Goal: Answer question/provide support: Share knowledge or assist other users

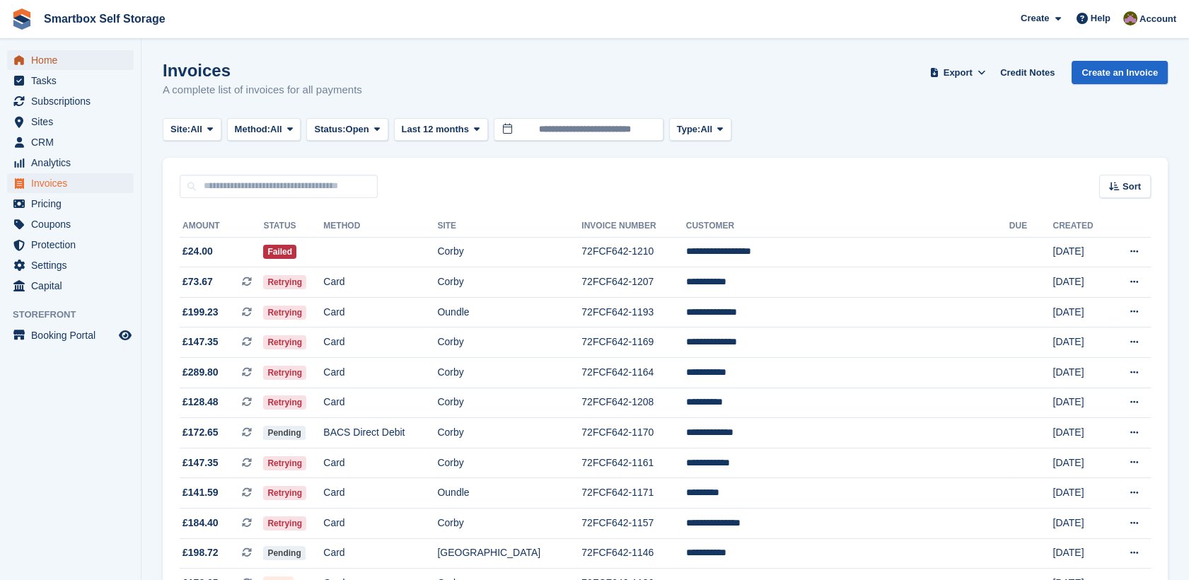
click at [74, 64] on span "Home" at bounding box center [73, 60] width 85 height 20
click at [66, 119] on span "Sites" at bounding box center [73, 122] width 85 height 20
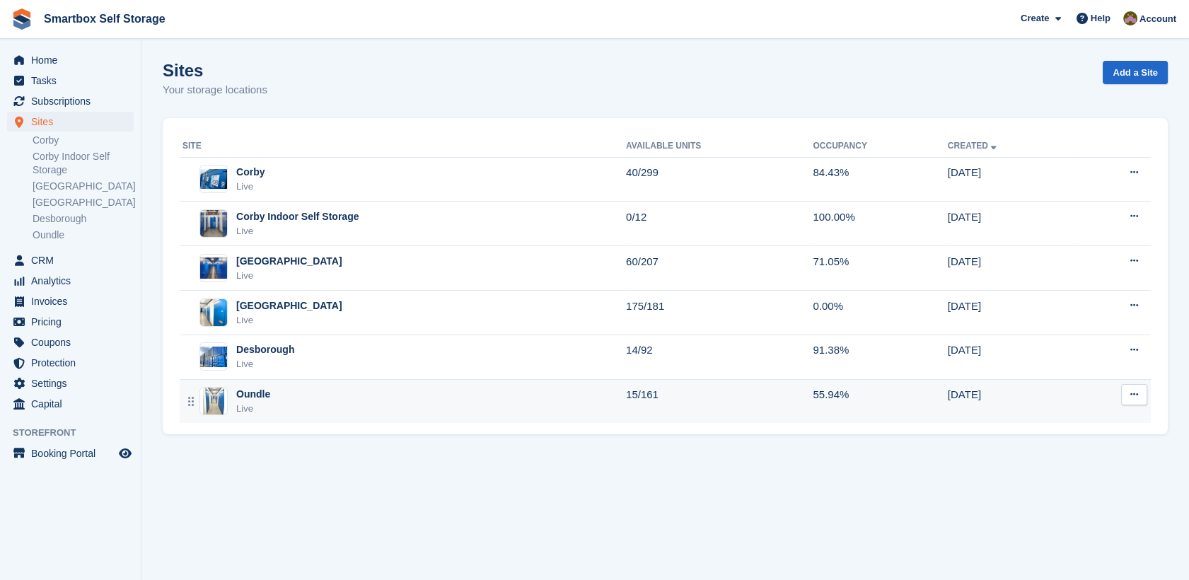
click at [308, 396] on div "Oundle Live" at bounding box center [403, 401] width 443 height 29
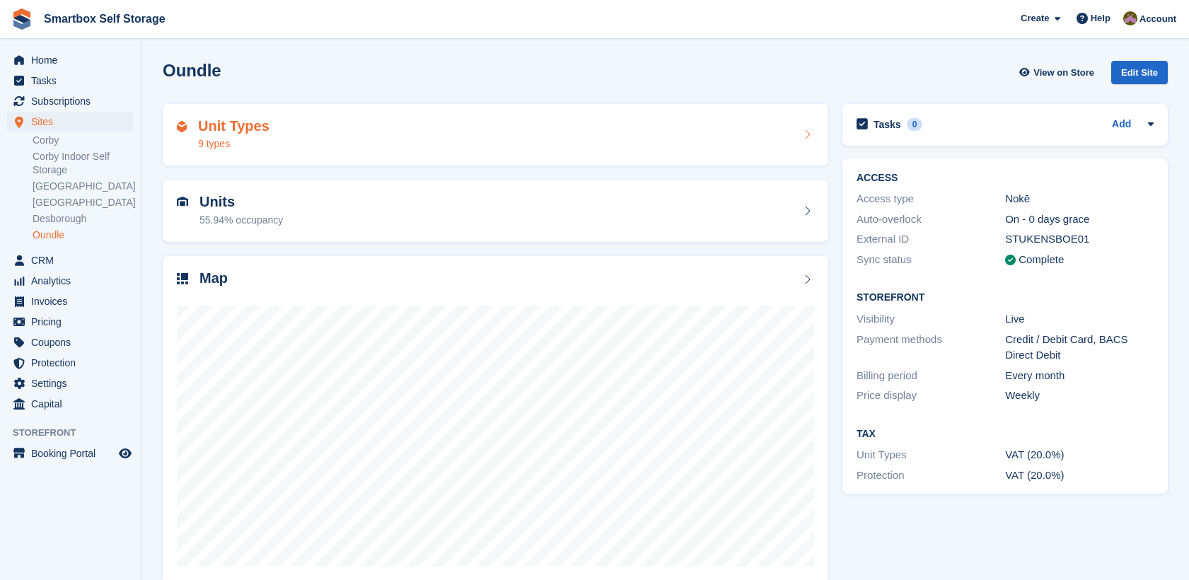
click at [336, 148] on div "Unit Types 9 types" at bounding box center [495, 135] width 637 height 34
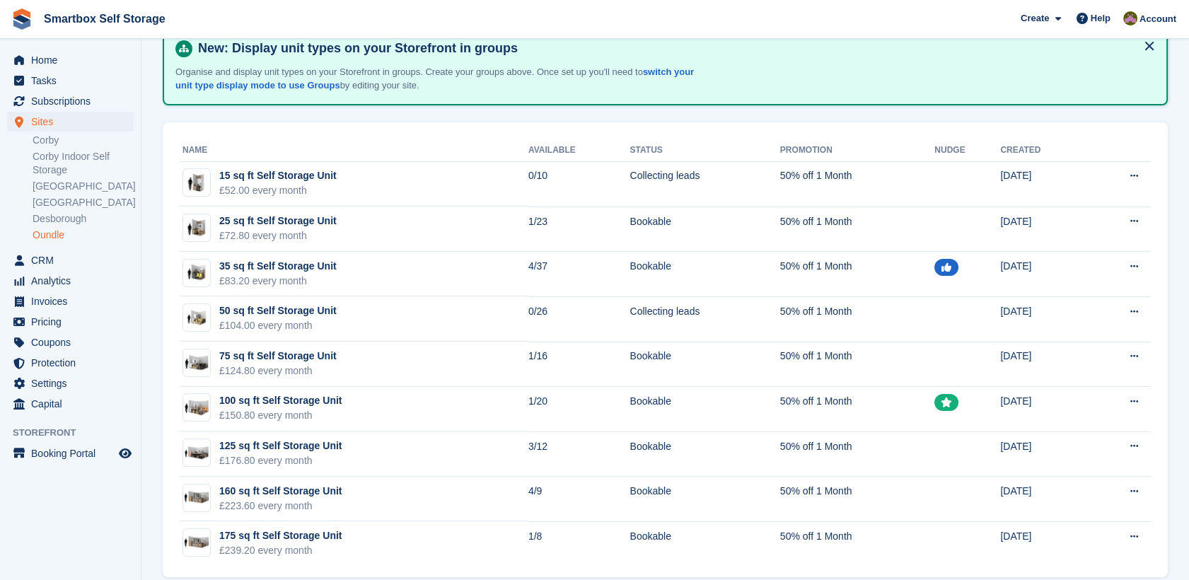
scroll to position [94, 0]
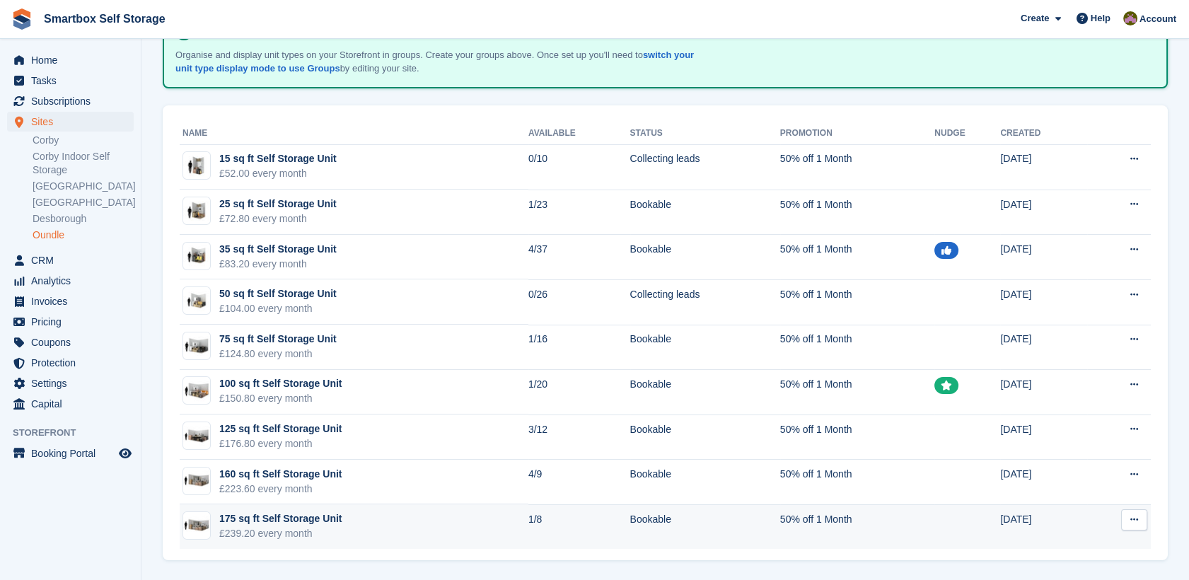
click at [322, 523] on div "175 sq ft Self Storage Unit" at bounding box center [280, 518] width 122 height 15
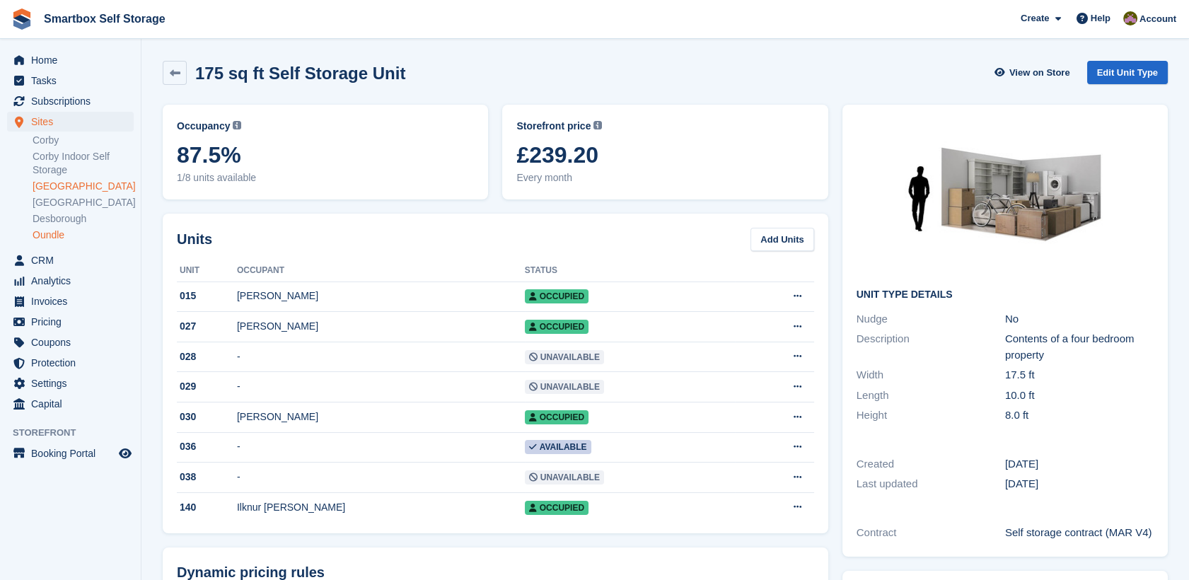
click at [56, 189] on link "[GEOGRAPHIC_DATA]" at bounding box center [83, 186] width 101 height 13
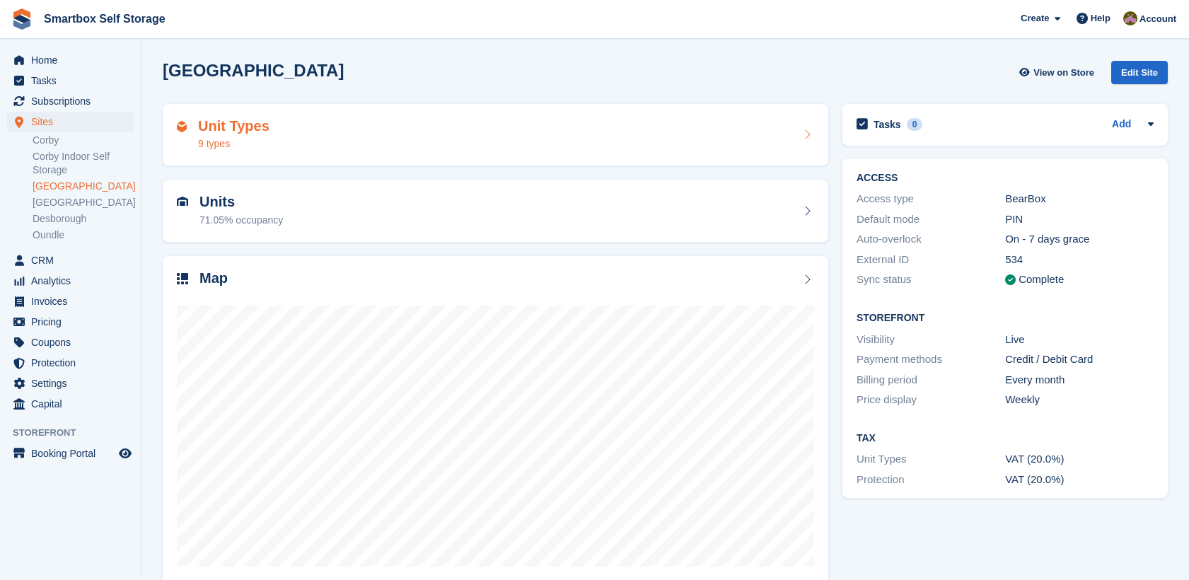
click at [272, 160] on div "Unit Types 9 types" at bounding box center [495, 135] width 665 height 62
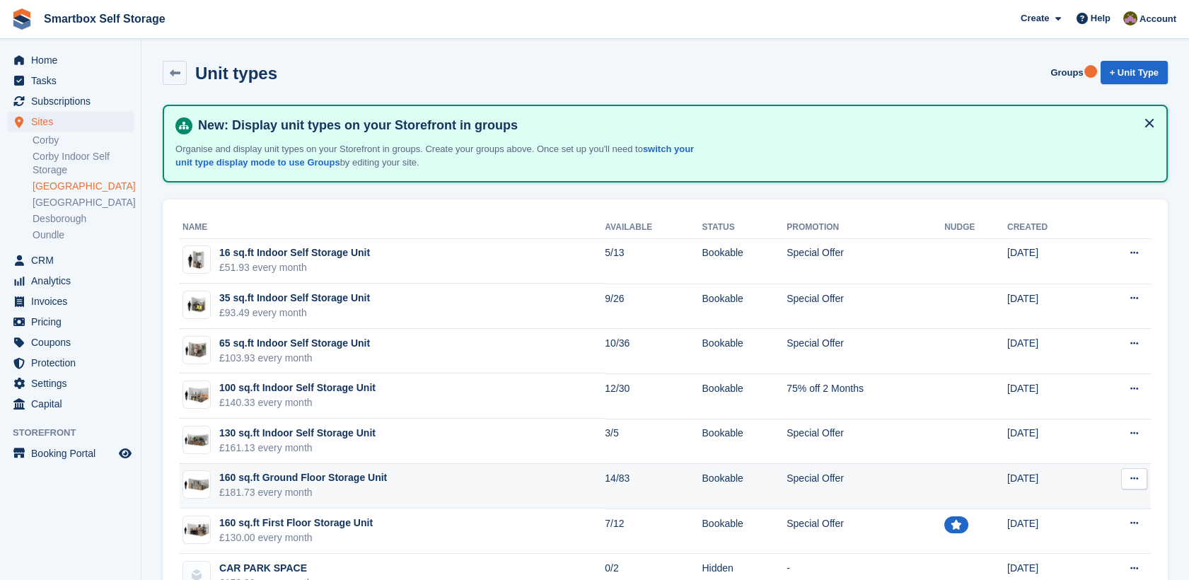
click at [376, 491] on div "£181.73 every month" at bounding box center [303, 492] width 168 height 15
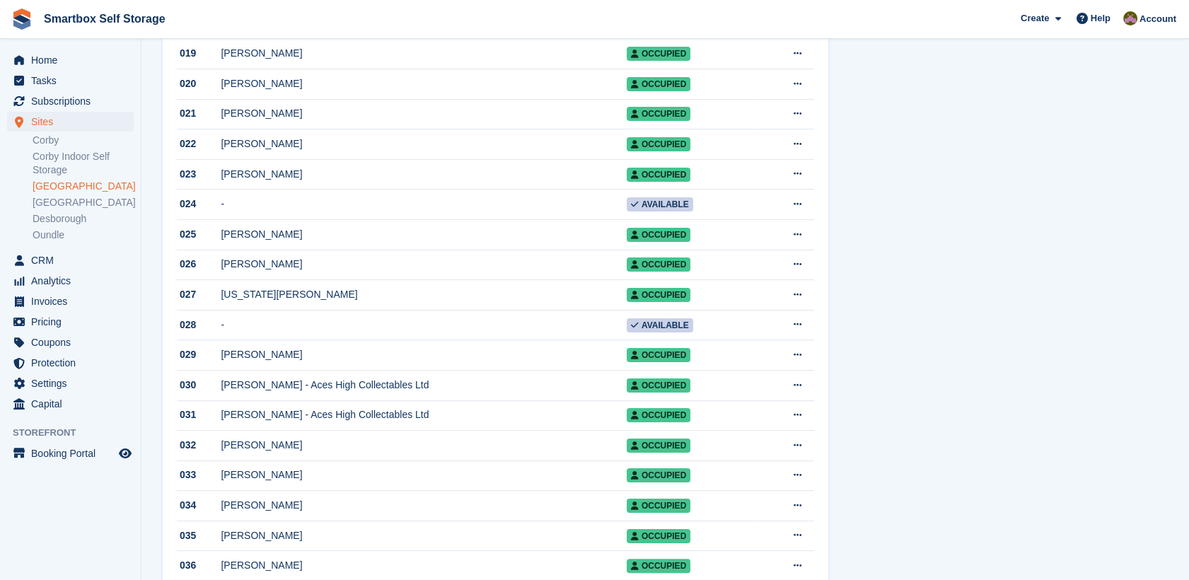
scroll to position [885, 0]
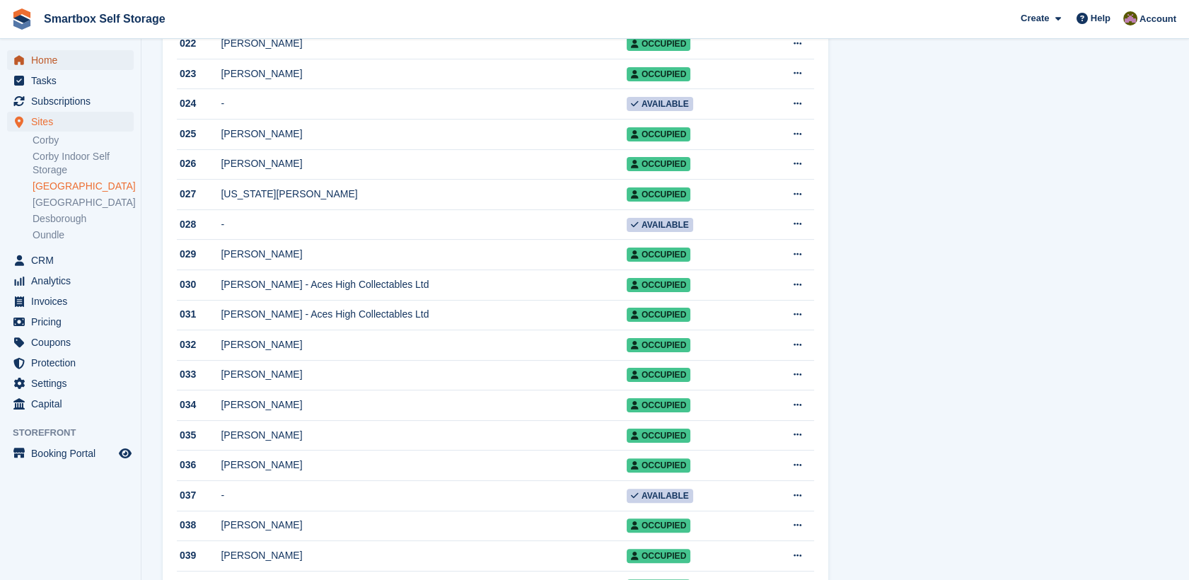
click at [78, 57] on span "Home" at bounding box center [73, 60] width 85 height 20
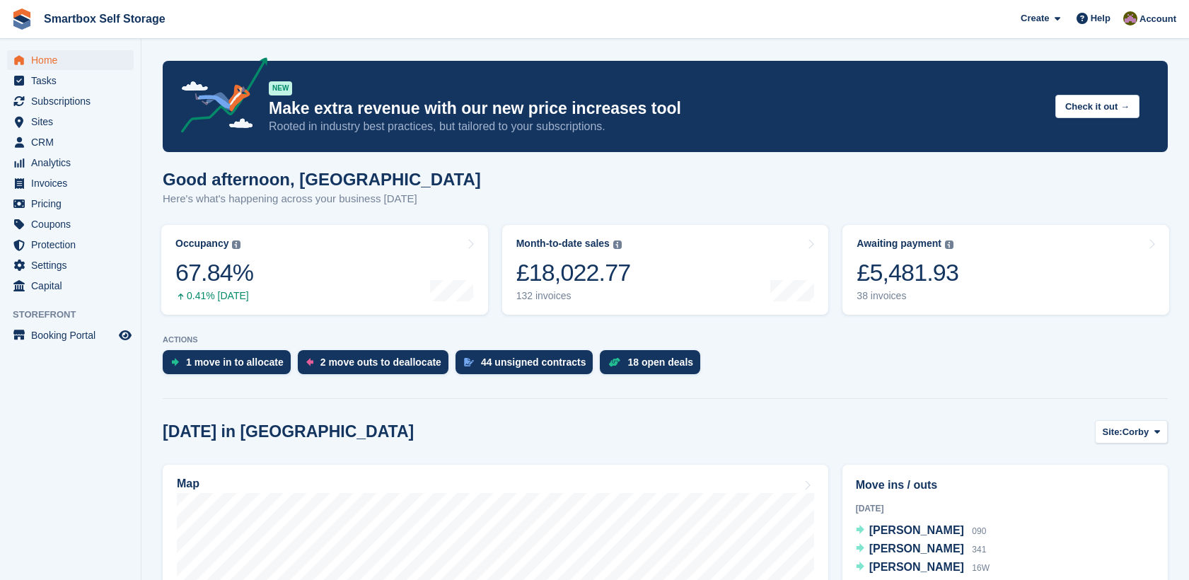
click at [59, 78] on span "Tasks" at bounding box center [73, 81] width 85 height 20
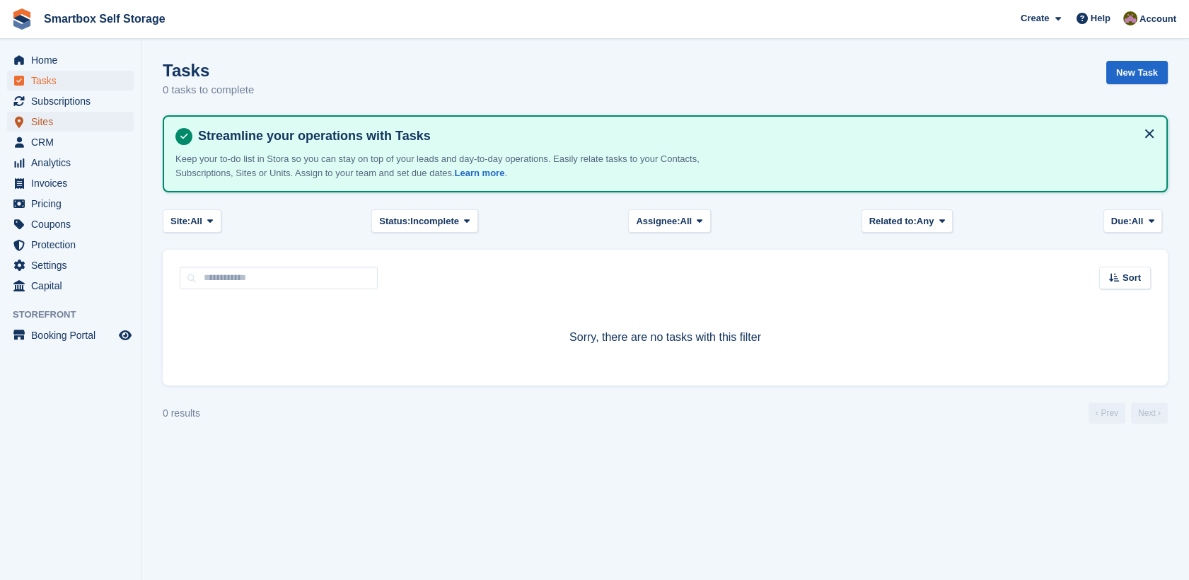
click at [85, 122] on span "Sites" at bounding box center [73, 122] width 85 height 20
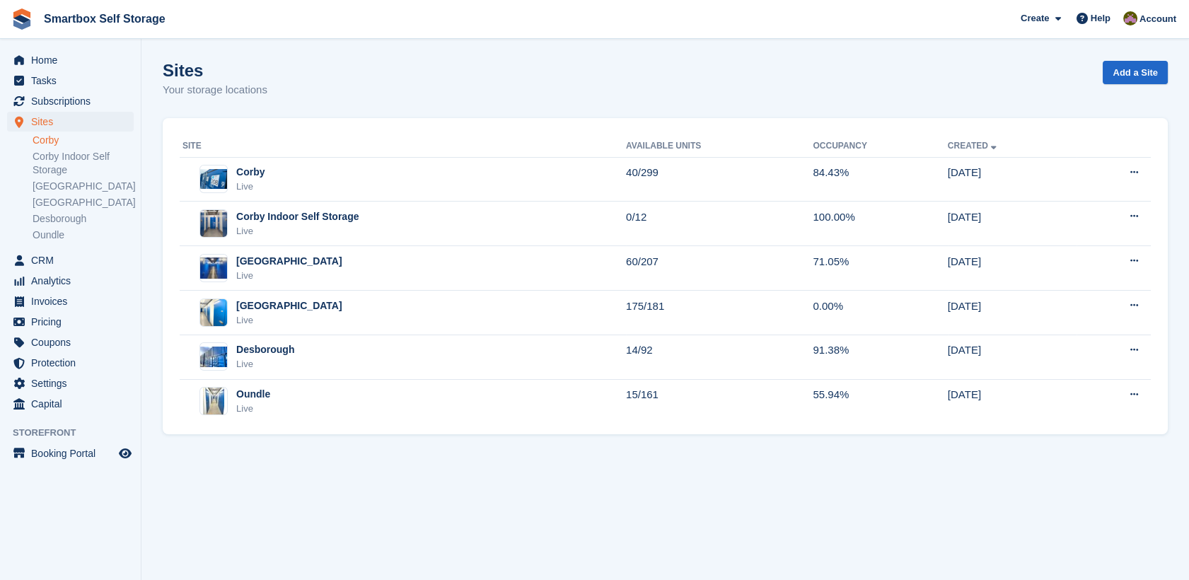
click at [96, 140] on link "Corby" at bounding box center [83, 140] width 101 height 13
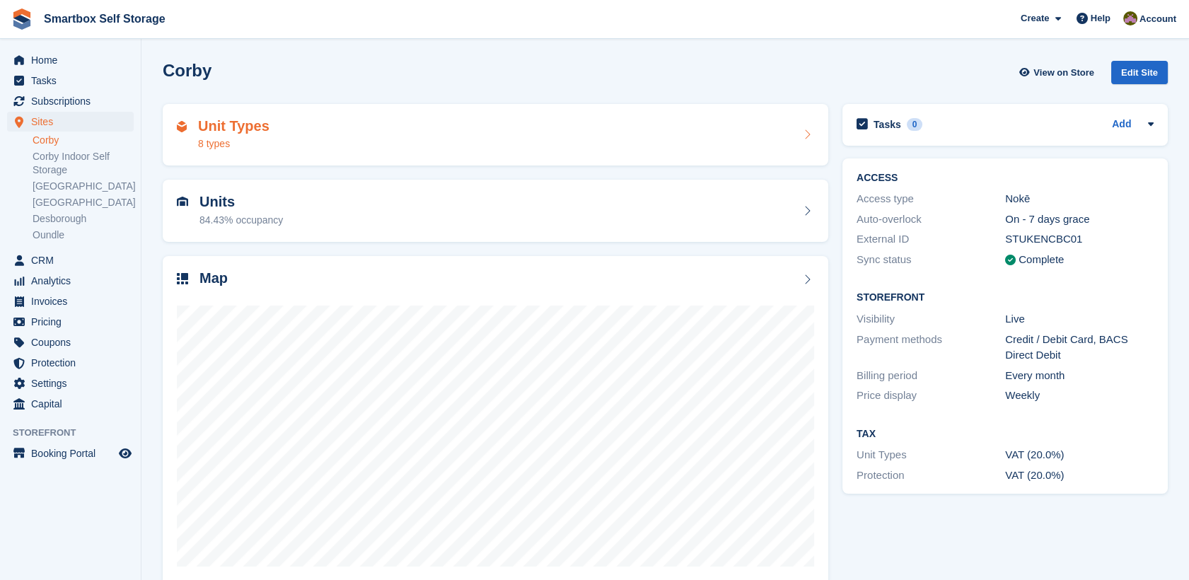
click at [233, 145] on div "8 types" at bounding box center [233, 143] width 71 height 15
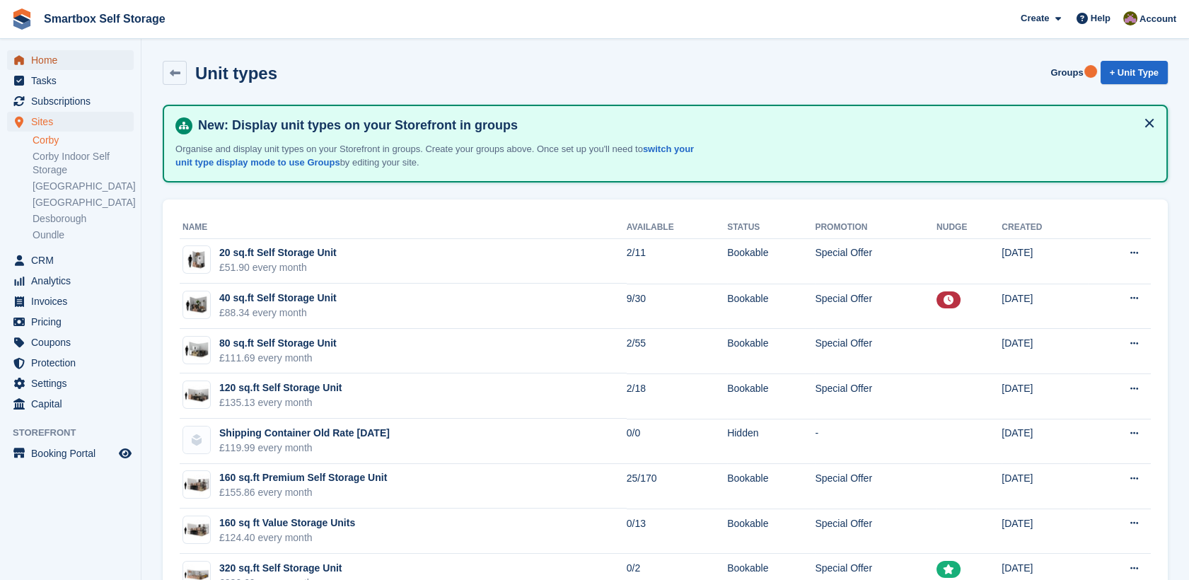
click at [54, 54] on span "Home" at bounding box center [73, 60] width 85 height 20
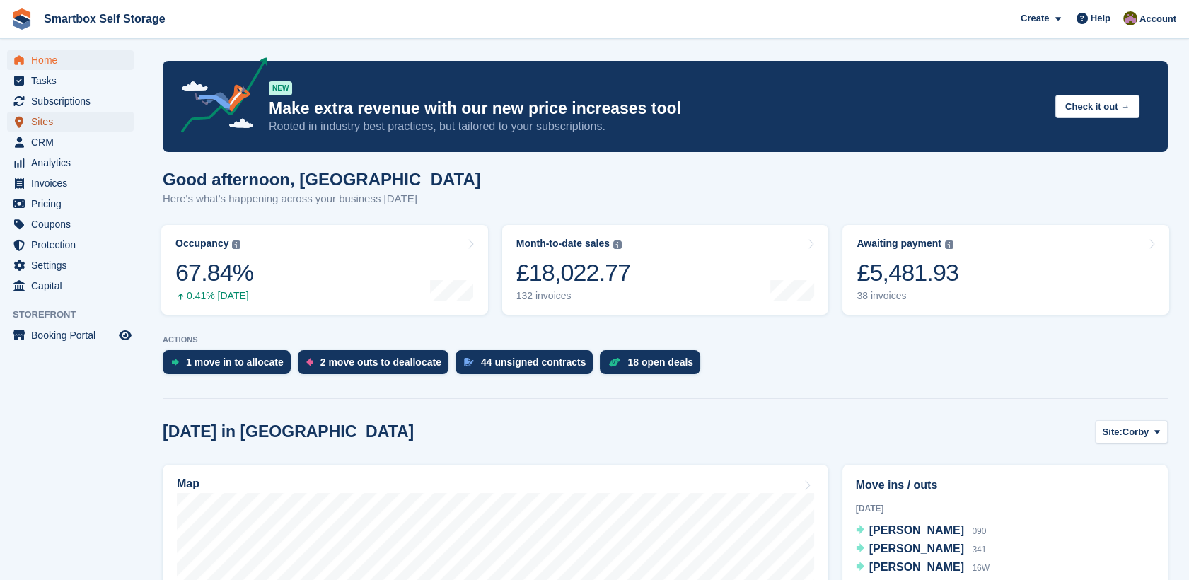
click at [83, 127] on span "Sites" at bounding box center [73, 122] width 85 height 20
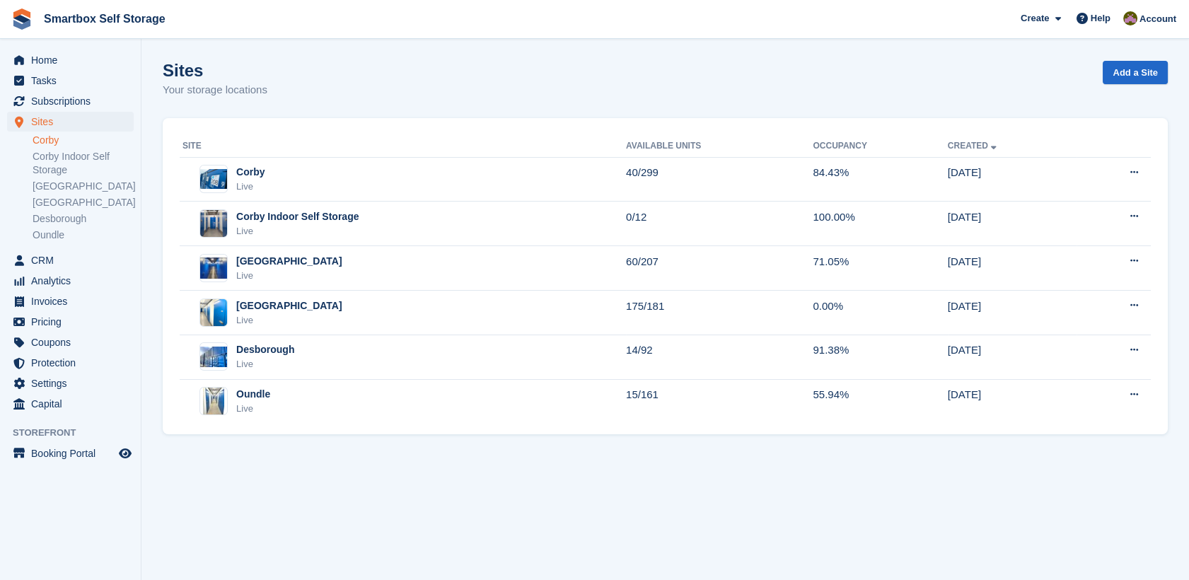
click at [88, 144] on link "Corby" at bounding box center [83, 140] width 101 height 13
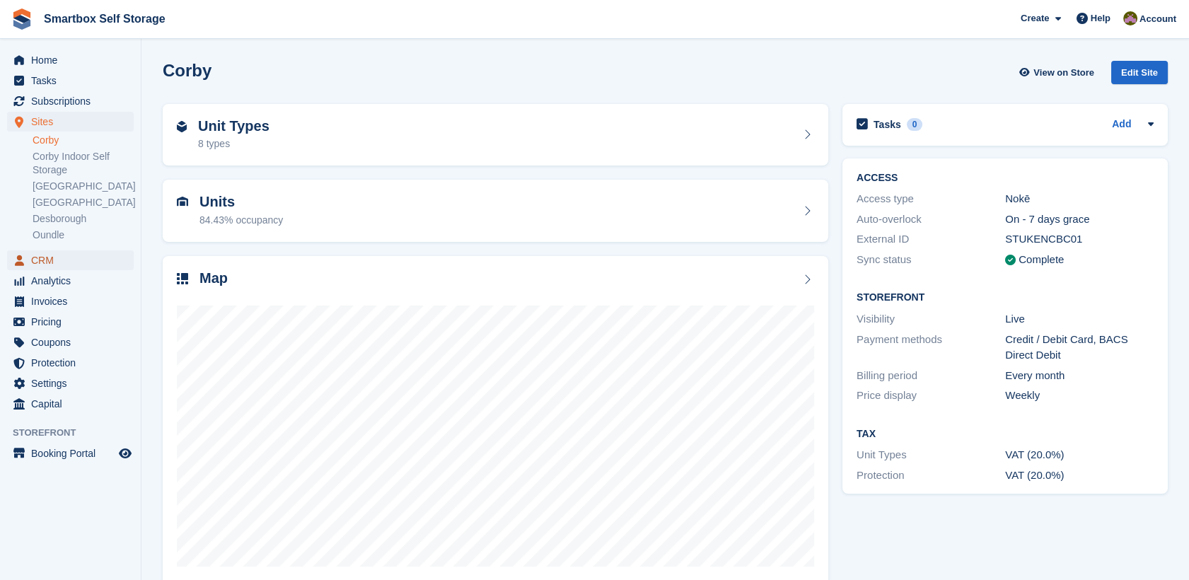
click at [59, 257] on span "CRM" at bounding box center [73, 260] width 85 height 20
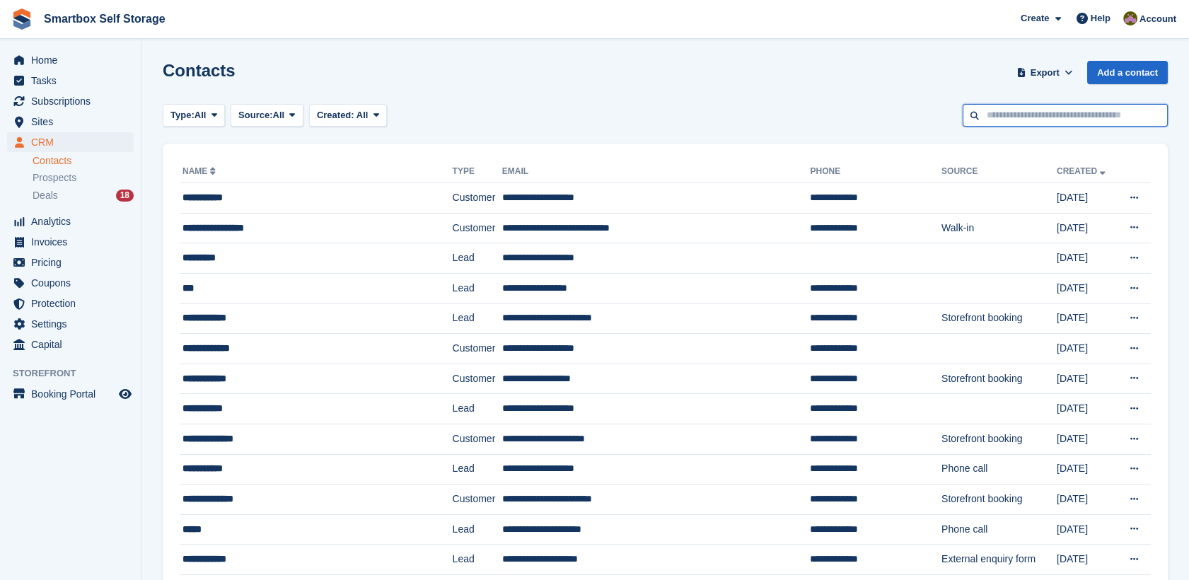
click at [1073, 108] on input "text" at bounding box center [1064, 115] width 205 height 23
type input "**********"
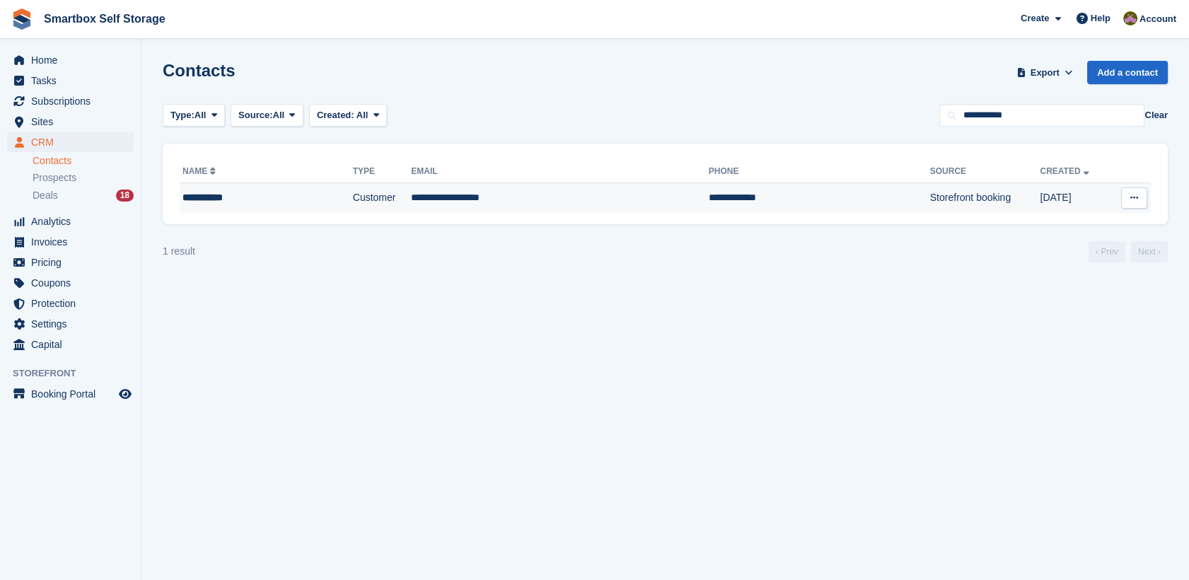
click at [566, 189] on td "**********" at bounding box center [559, 198] width 297 height 30
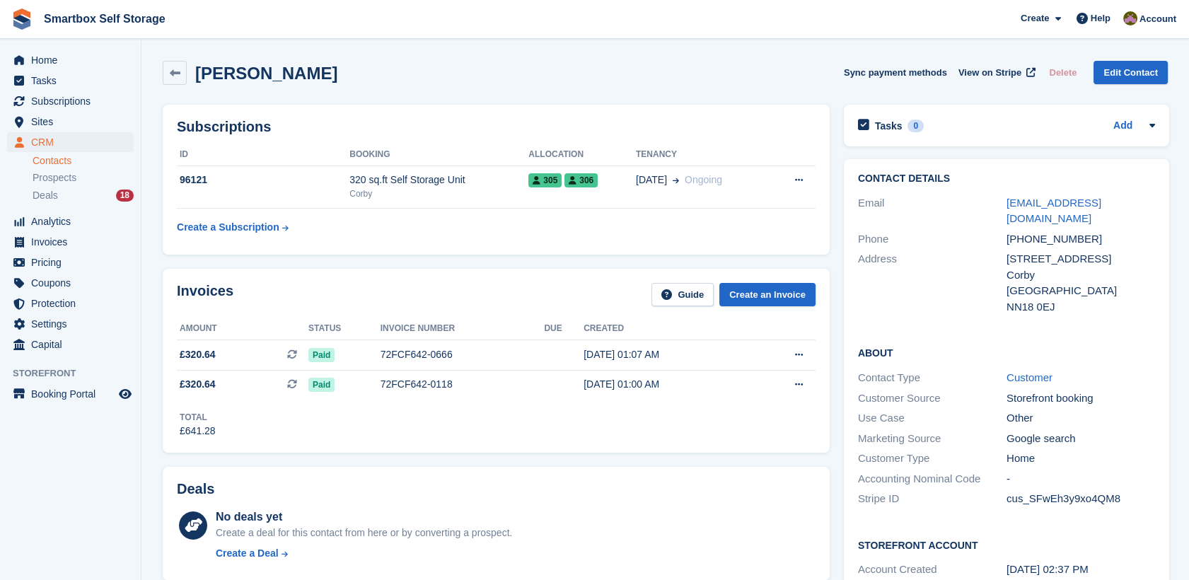
click at [566, 189] on td "305 306" at bounding box center [581, 186] width 107 height 43
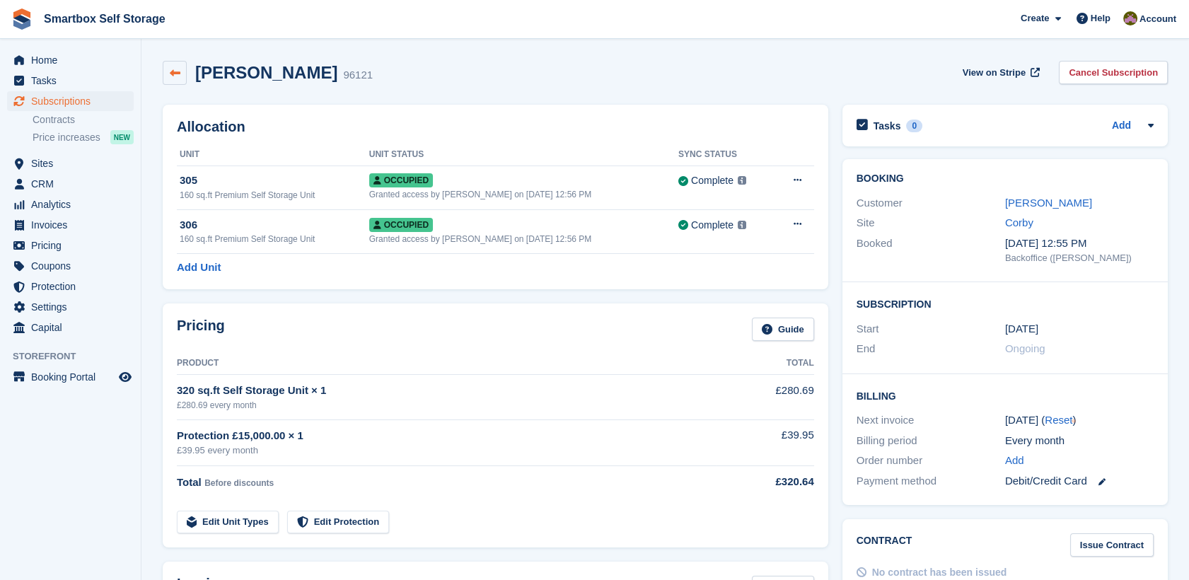
click at [175, 68] on icon at bounding box center [175, 73] width 11 height 11
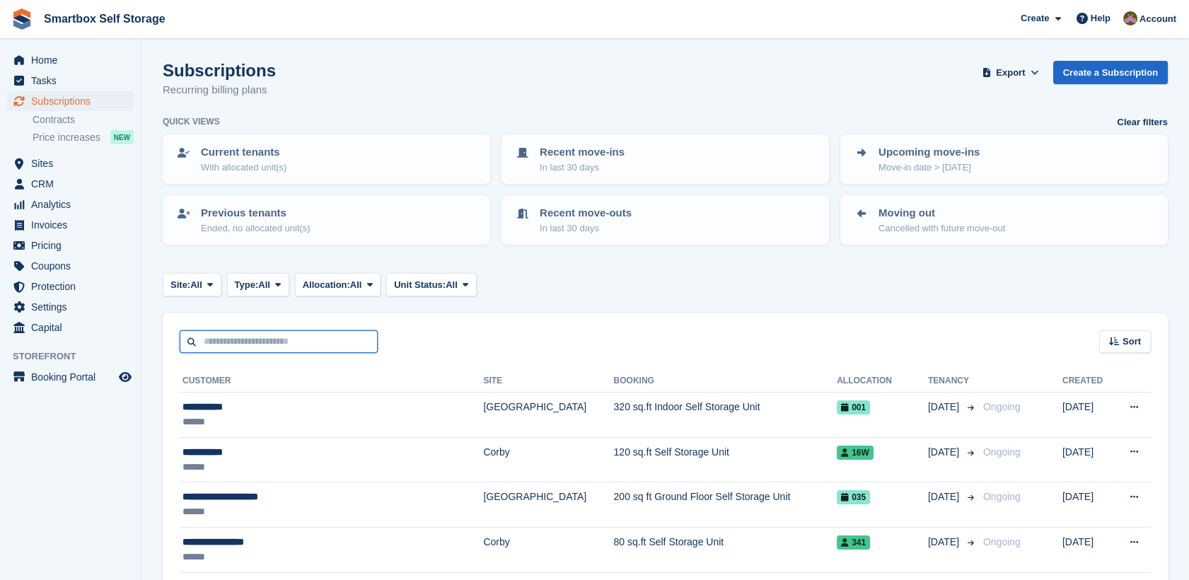
click at [270, 349] on input "text" at bounding box center [279, 341] width 198 height 23
type input "*"
type input "**********"
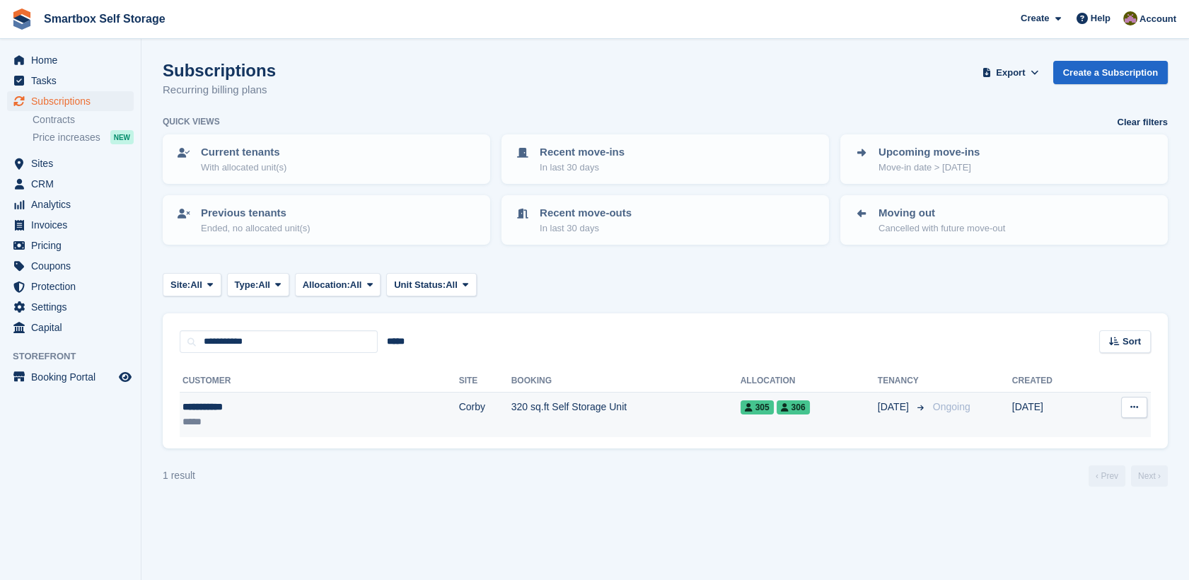
click at [511, 418] on td "320 sq.ft Self Storage Unit" at bounding box center [625, 414] width 229 height 45
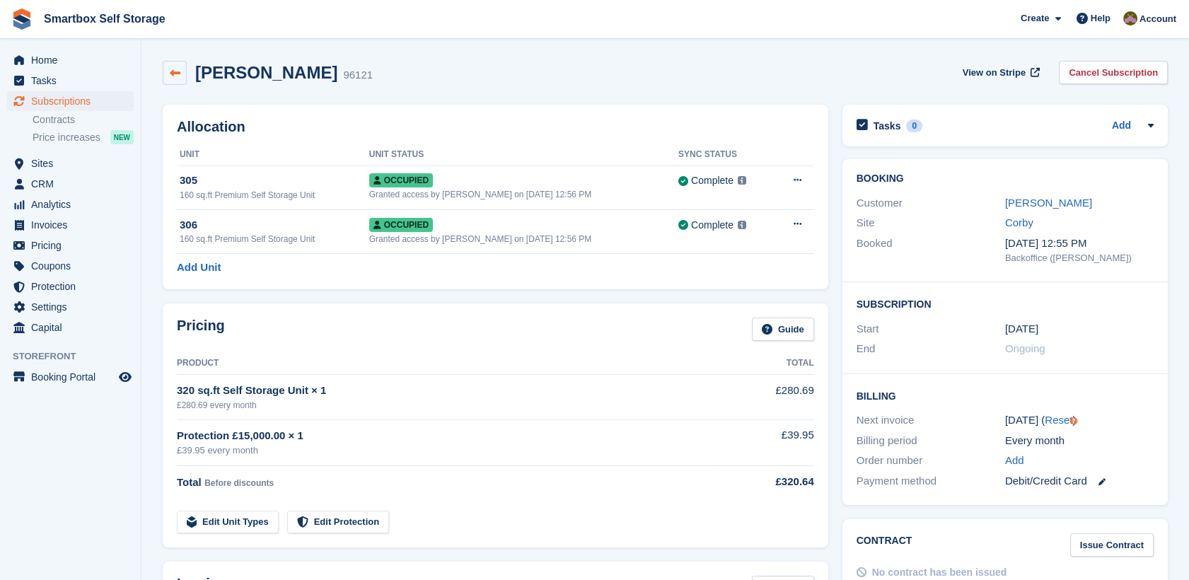
click at [173, 76] on icon at bounding box center [175, 73] width 11 height 11
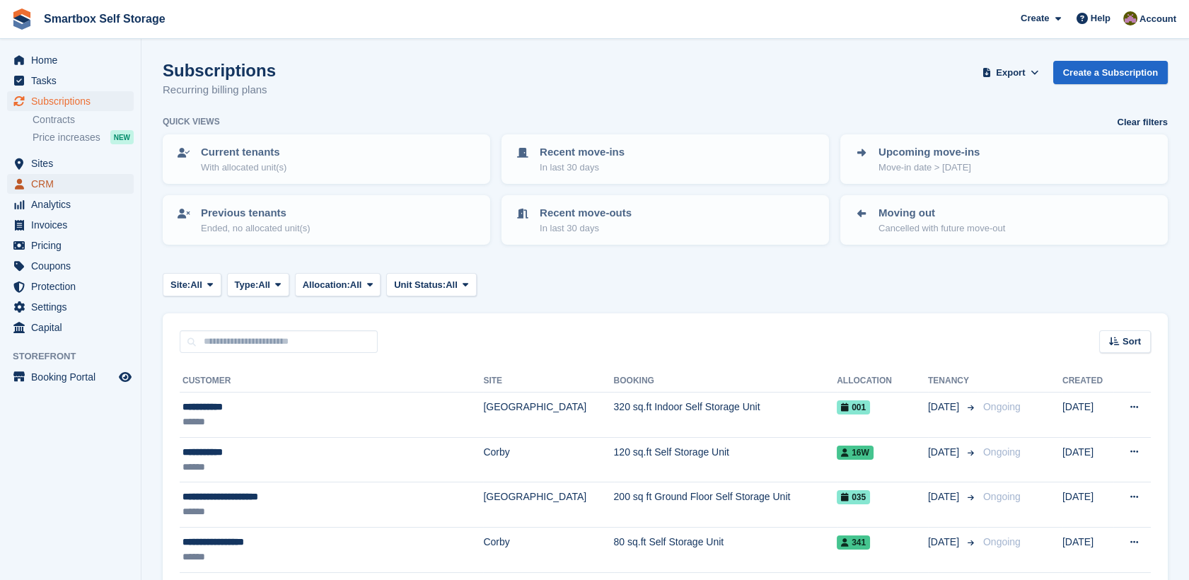
click at [88, 174] on span "CRM" at bounding box center [73, 184] width 85 height 20
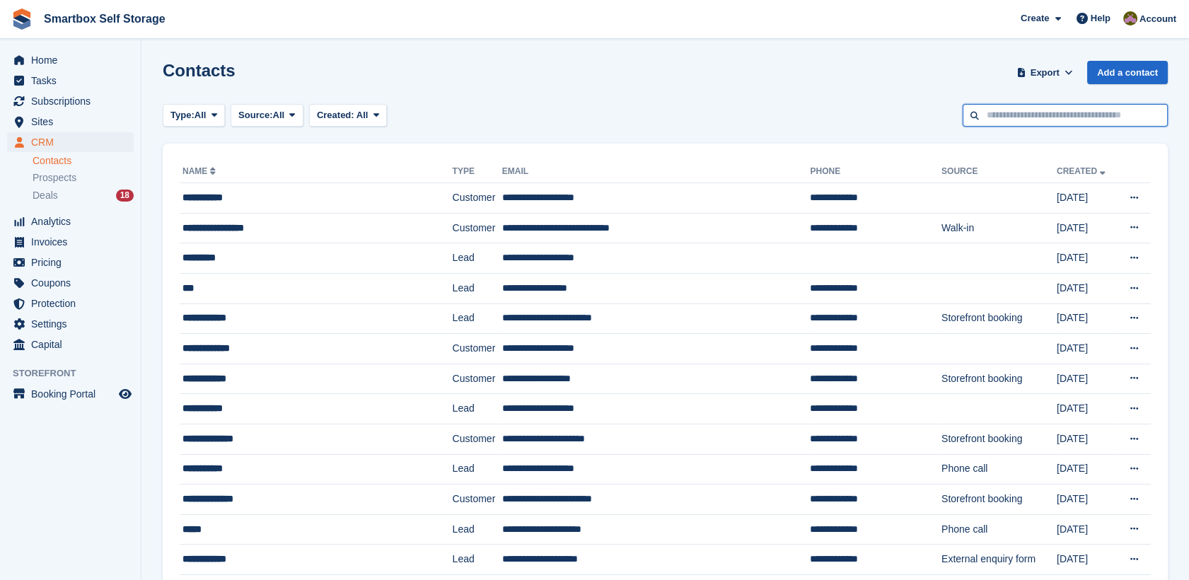
click at [993, 124] on input "text" at bounding box center [1064, 115] width 205 height 23
type input "**********"
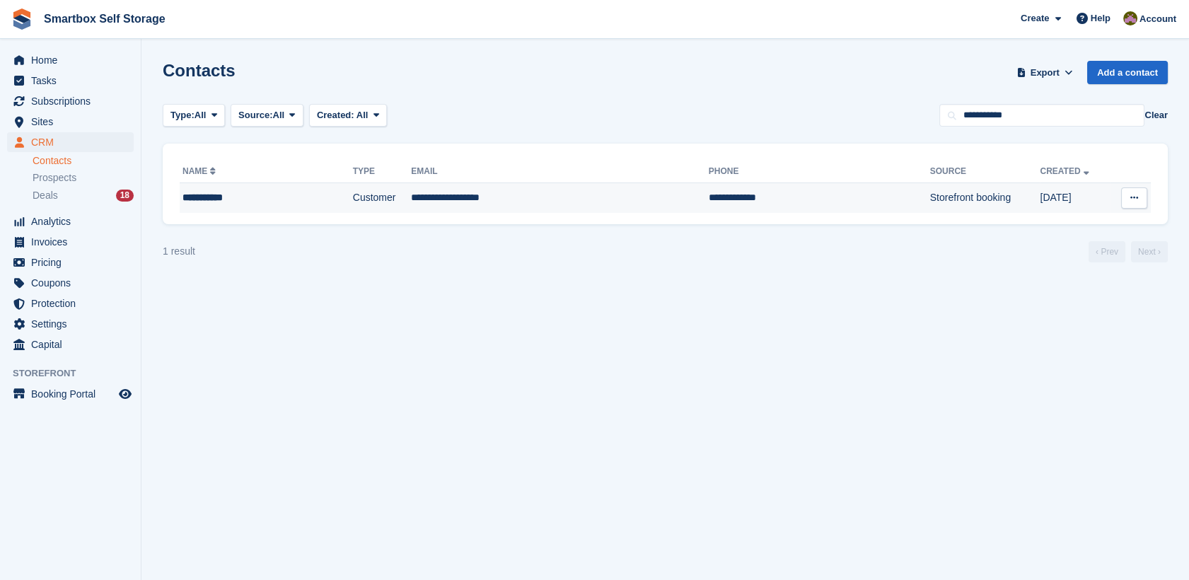
click at [720, 211] on td "**********" at bounding box center [818, 198] width 221 height 30
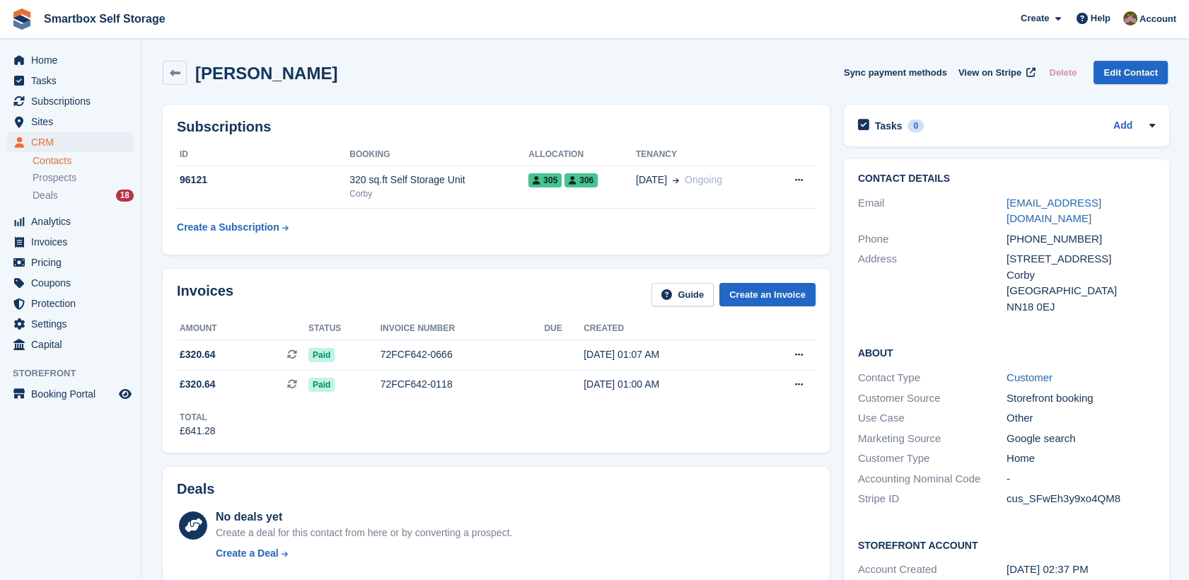
click at [720, 211] on table "ID Booking Allocation Tenancy 96121 320 sq.ft Self Storage Unit Corby 305 306 […" at bounding box center [496, 193] width 638 height 98
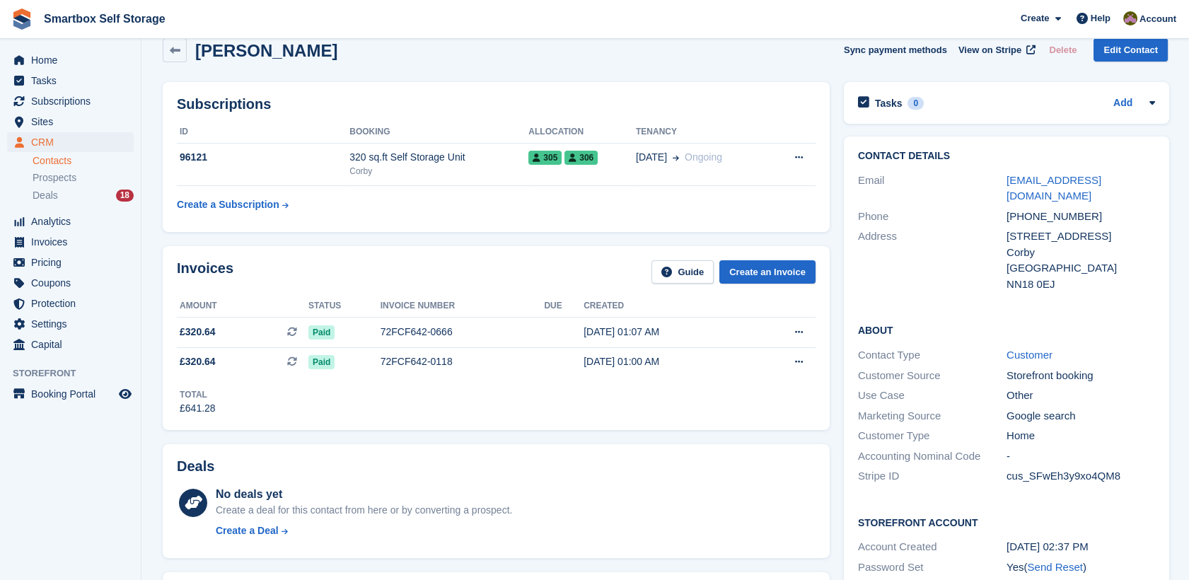
scroll to position [18, 0]
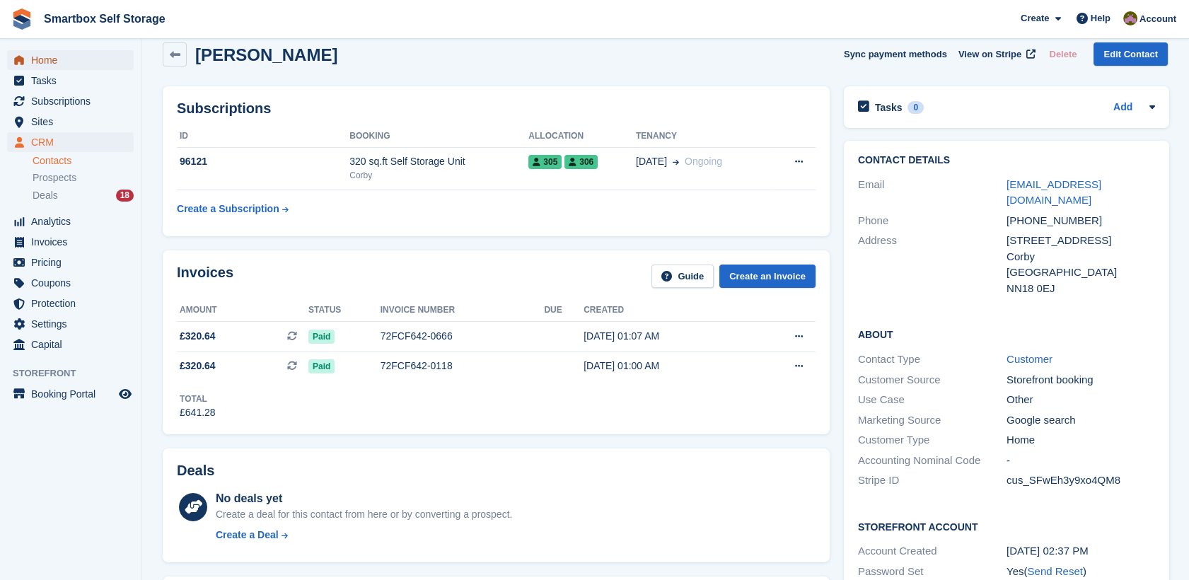
click at [52, 60] on span "Home" at bounding box center [73, 60] width 85 height 20
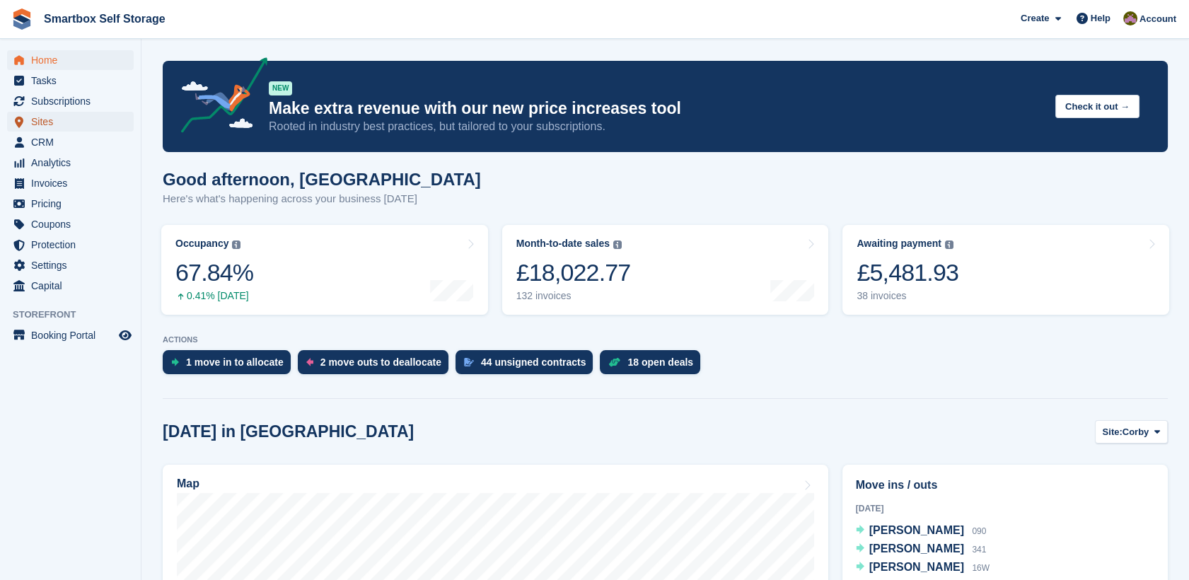
click at [74, 119] on span "Sites" at bounding box center [73, 122] width 85 height 20
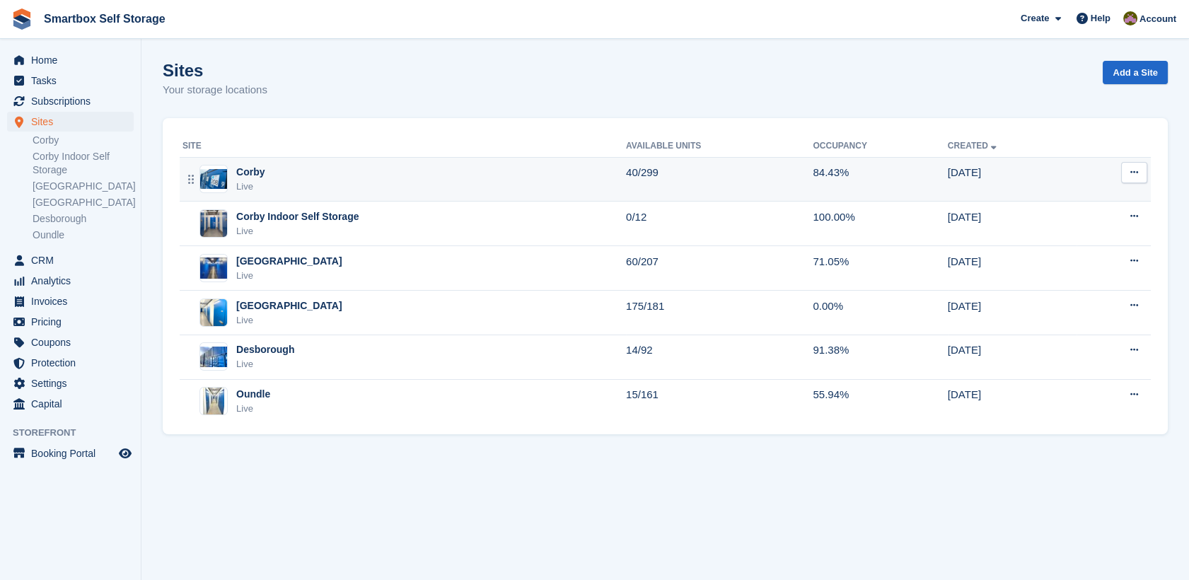
click at [274, 187] on div "Corby Live" at bounding box center [403, 179] width 443 height 29
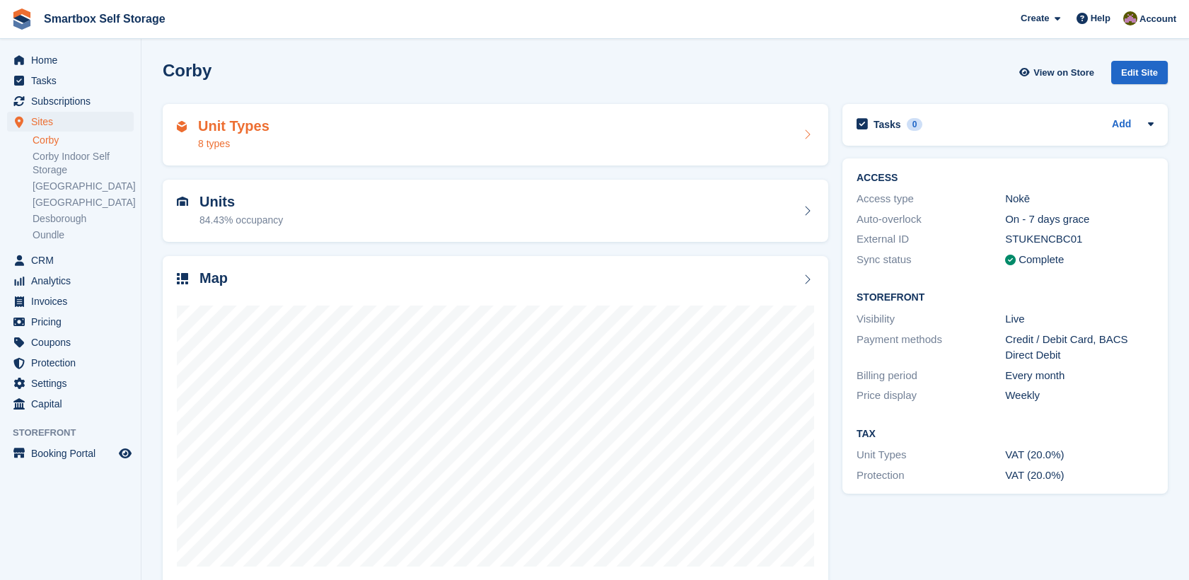
click at [266, 132] on div "Unit Types 8 types" at bounding box center [495, 135] width 637 height 34
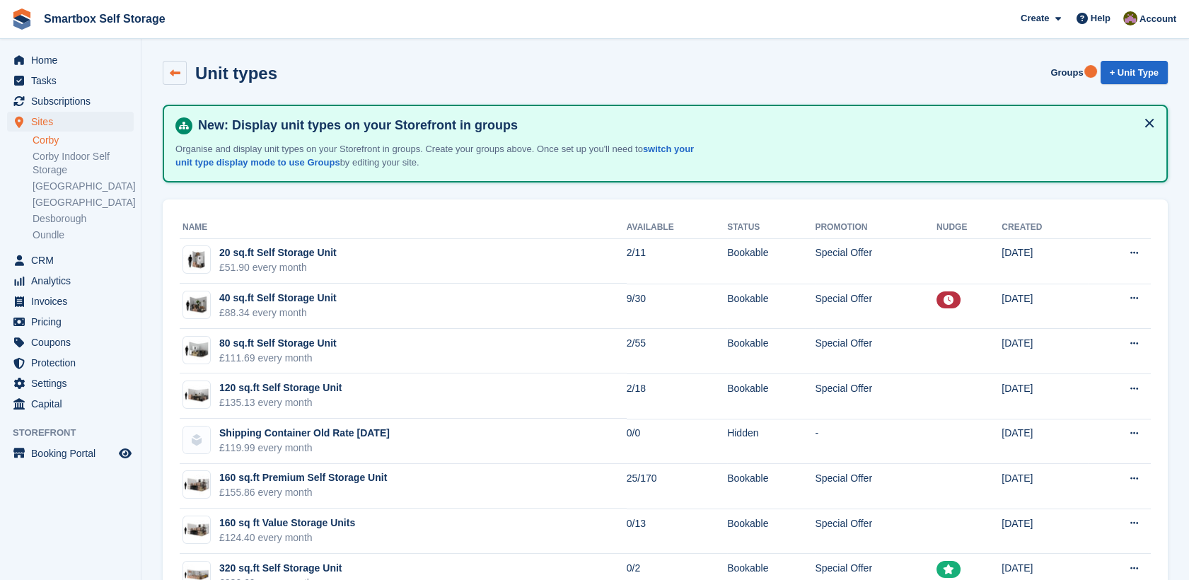
click at [179, 78] on link at bounding box center [175, 73] width 24 height 24
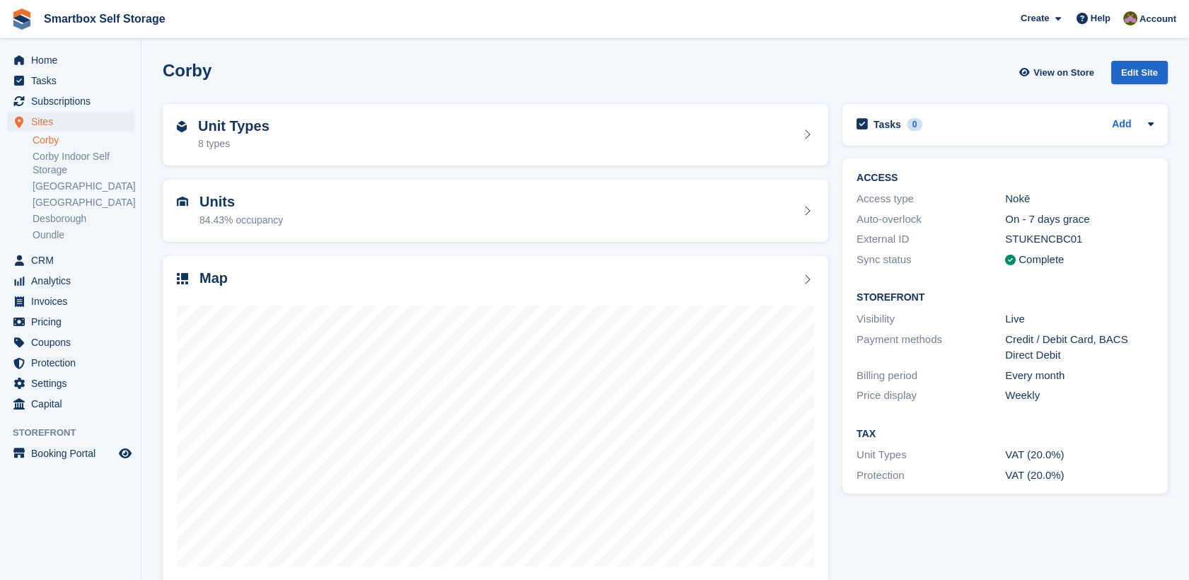
click at [312, 225] on div "Units 84.43% occupancy" at bounding box center [495, 211] width 637 height 34
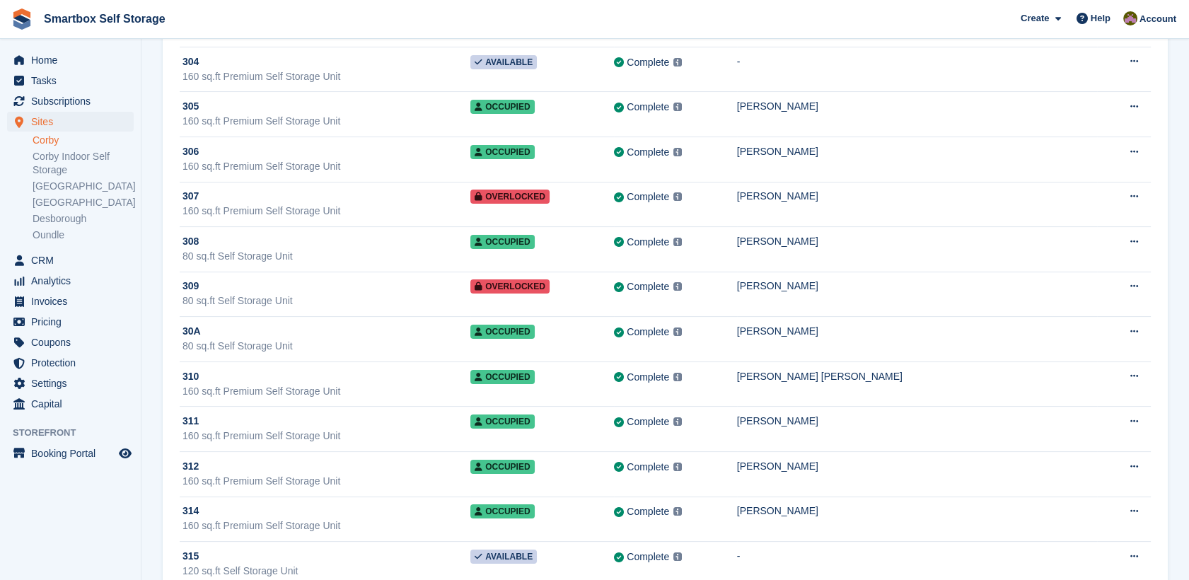
scroll to position [11433, 0]
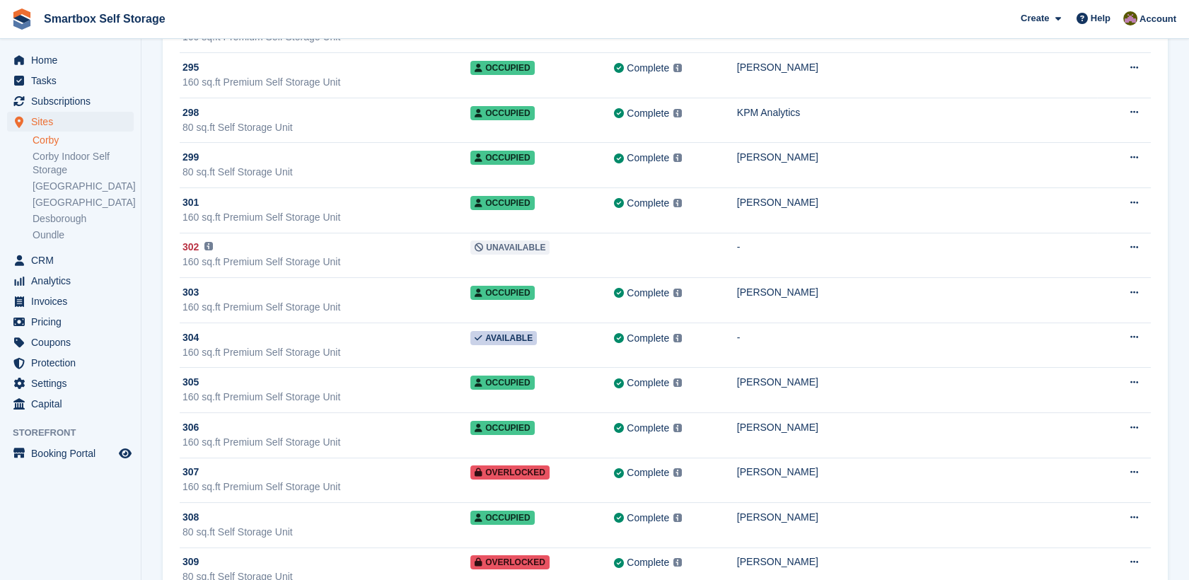
scroll to position [11173, 0]
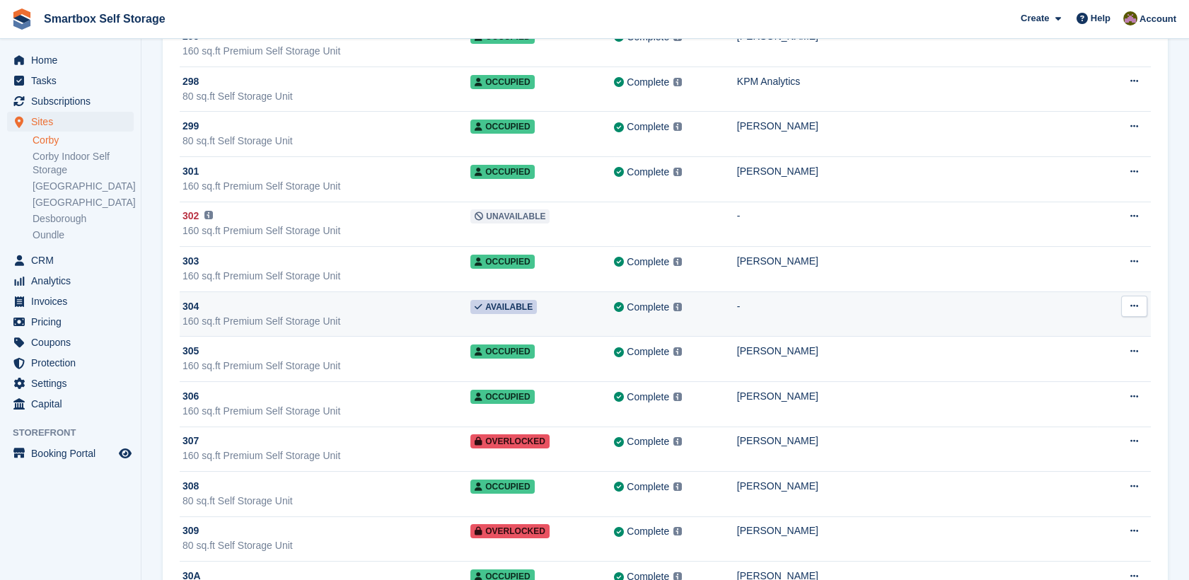
click at [335, 314] on div "160 sq.ft Premium Self Storage Unit" at bounding box center [326, 321] width 288 height 15
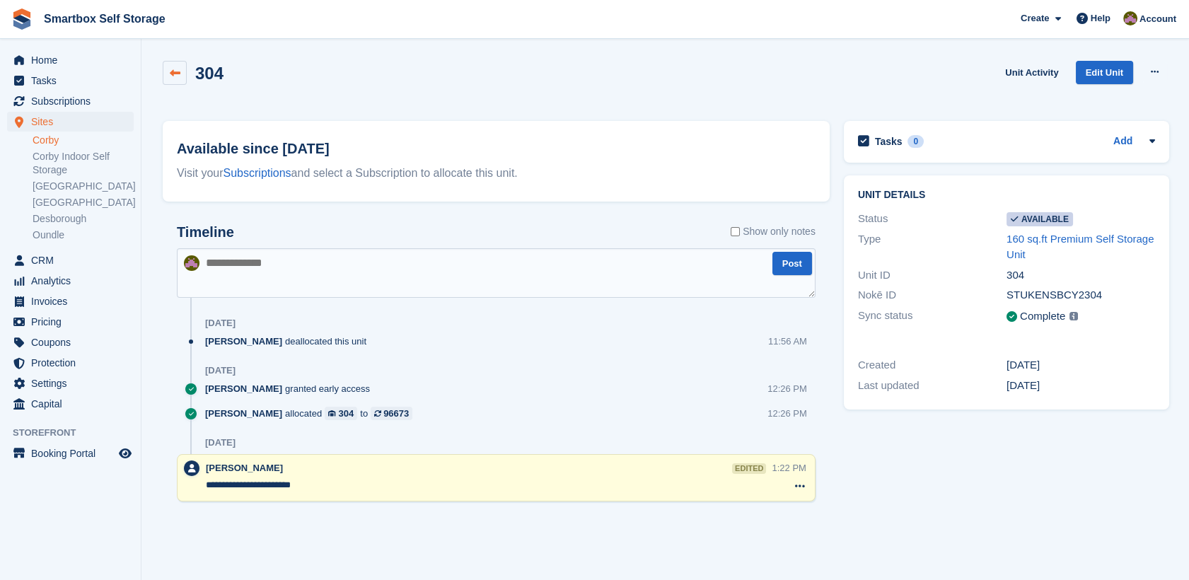
click at [179, 71] on icon at bounding box center [175, 73] width 11 height 11
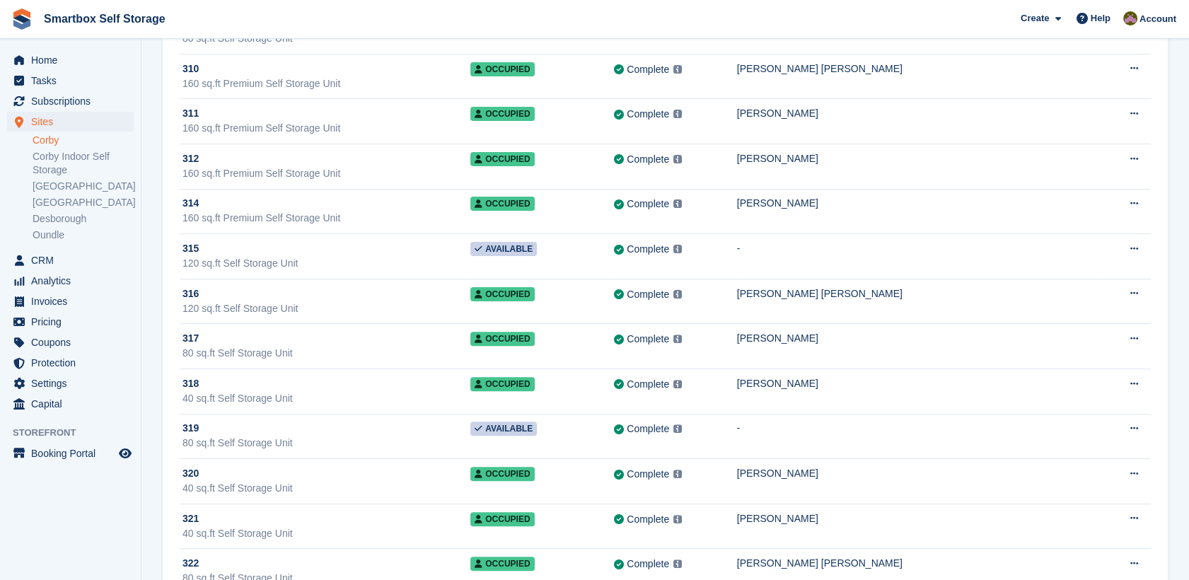
scroll to position [11599, 0]
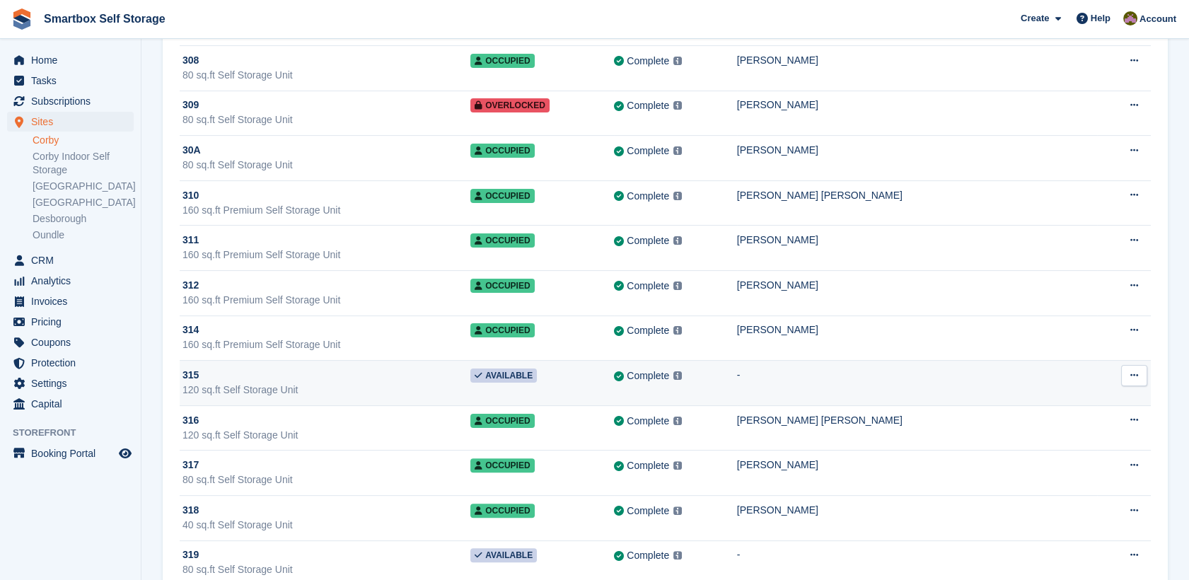
click at [402, 383] on div "120 sq.ft Self Storage Unit" at bounding box center [326, 390] width 288 height 15
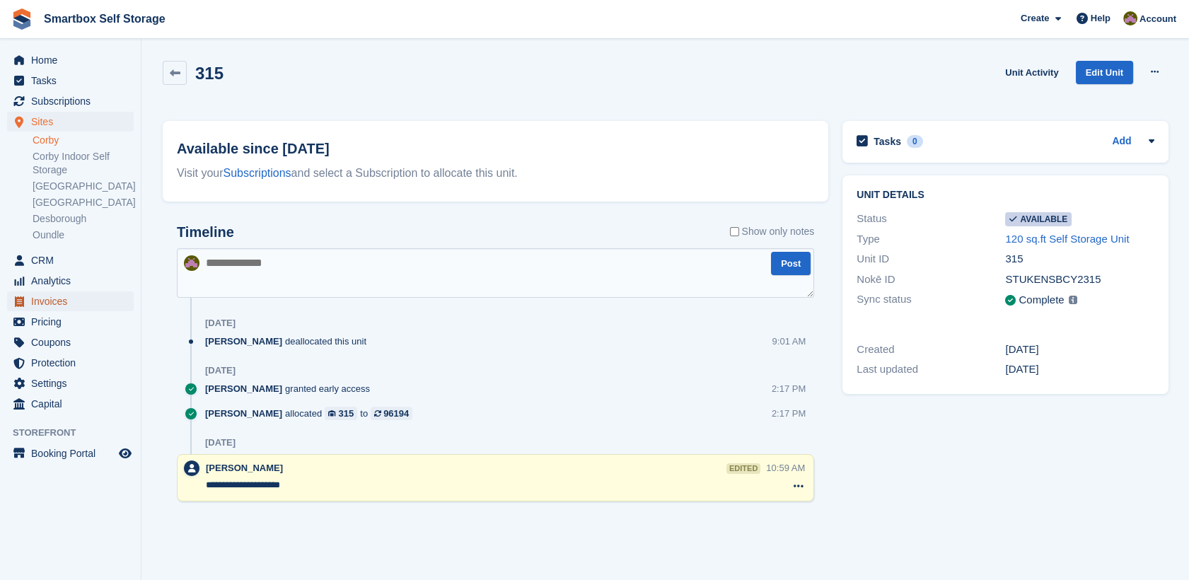
click at [107, 303] on span "Invoices" at bounding box center [73, 301] width 85 height 20
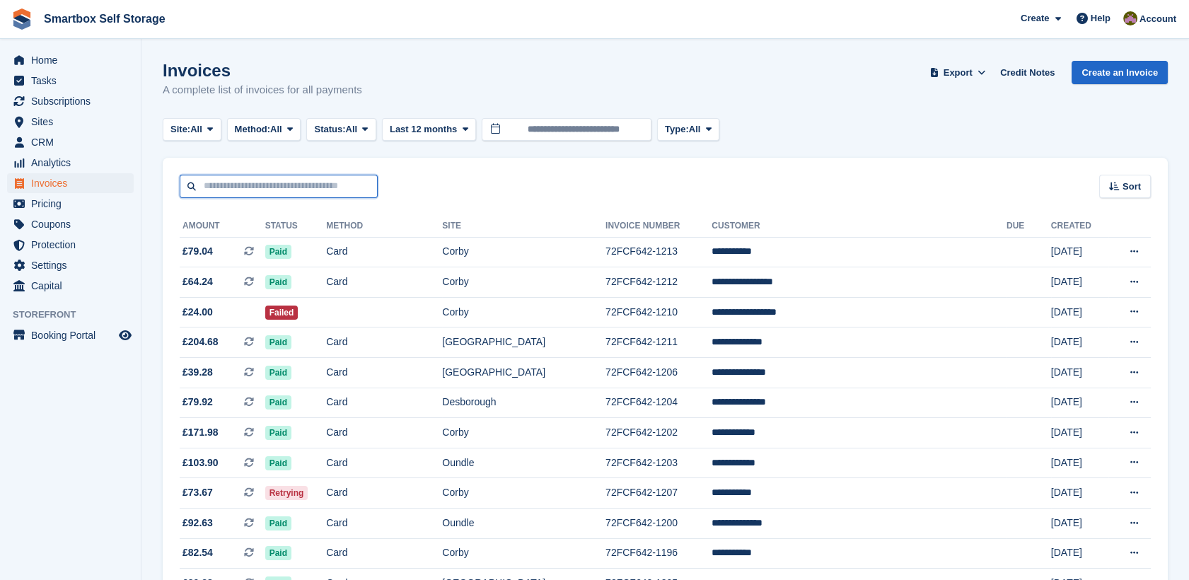
click at [268, 187] on input "text" at bounding box center [279, 186] width 198 height 23
type input "*******"
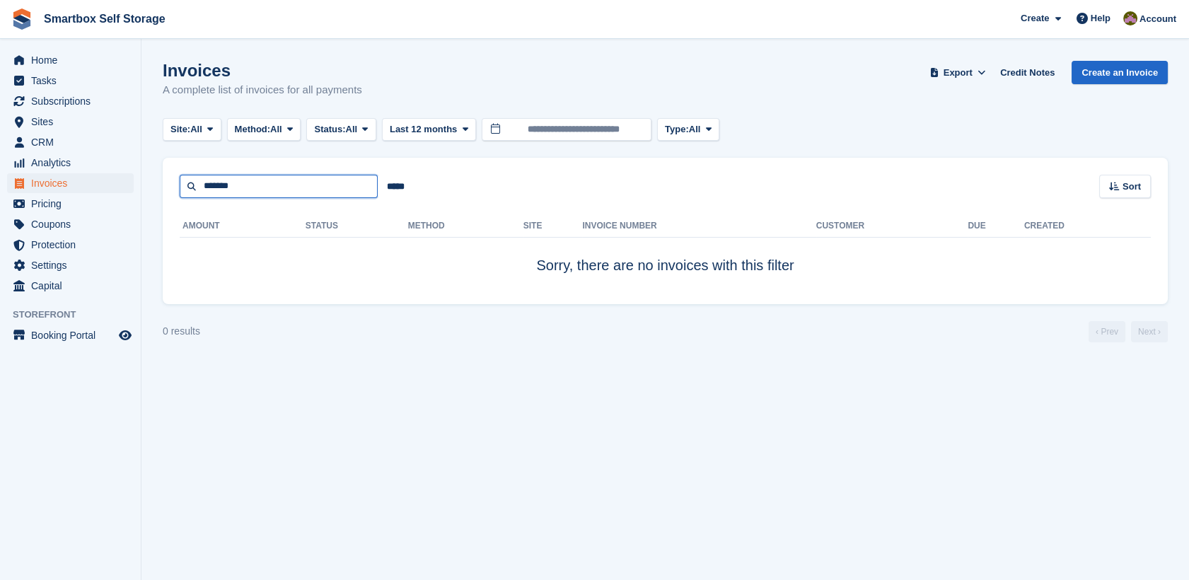
click at [268, 187] on input "*******" at bounding box center [279, 186] width 198 height 23
type input "******"
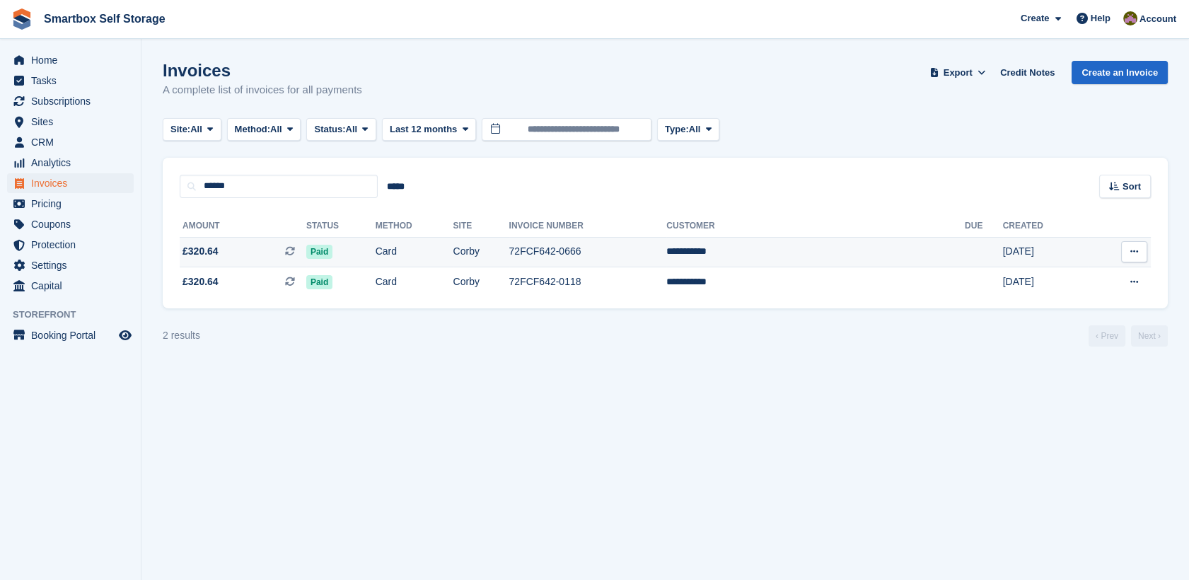
click at [667, 254] on td "72FCF642-0666" at bounding box center [588, 252] width 158 height 30
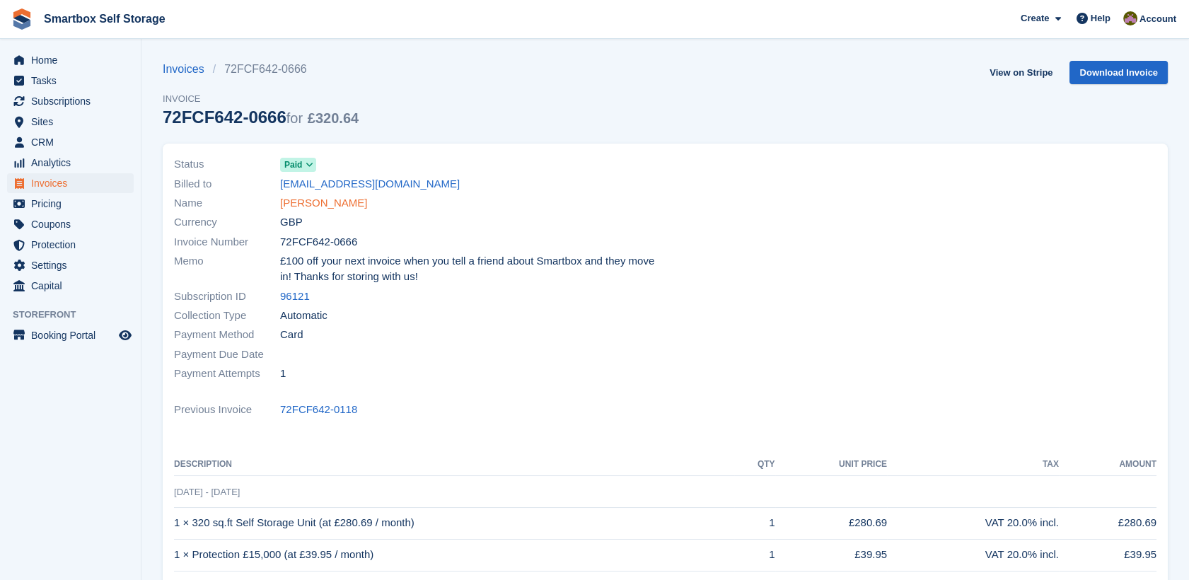
click at [307, 198] on link "[PERSON_NAME]" at bounding box center [323, 203] width 87 height 16
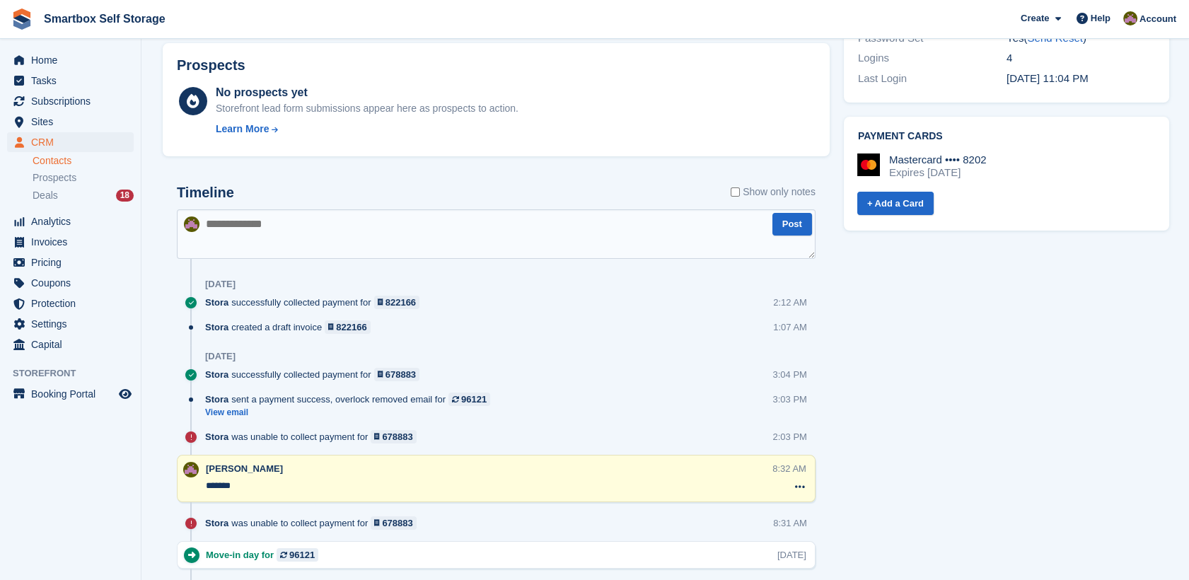
scroll to position [548, 0]
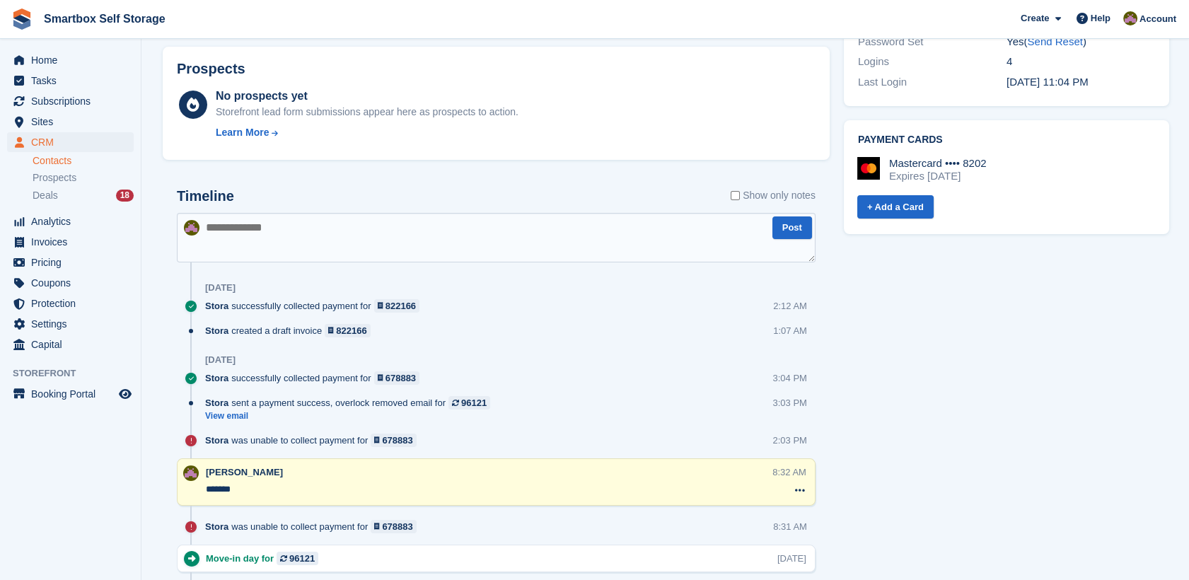
click at [590, 223] on textarea at bounding box center [496, 237] width 638 height 49
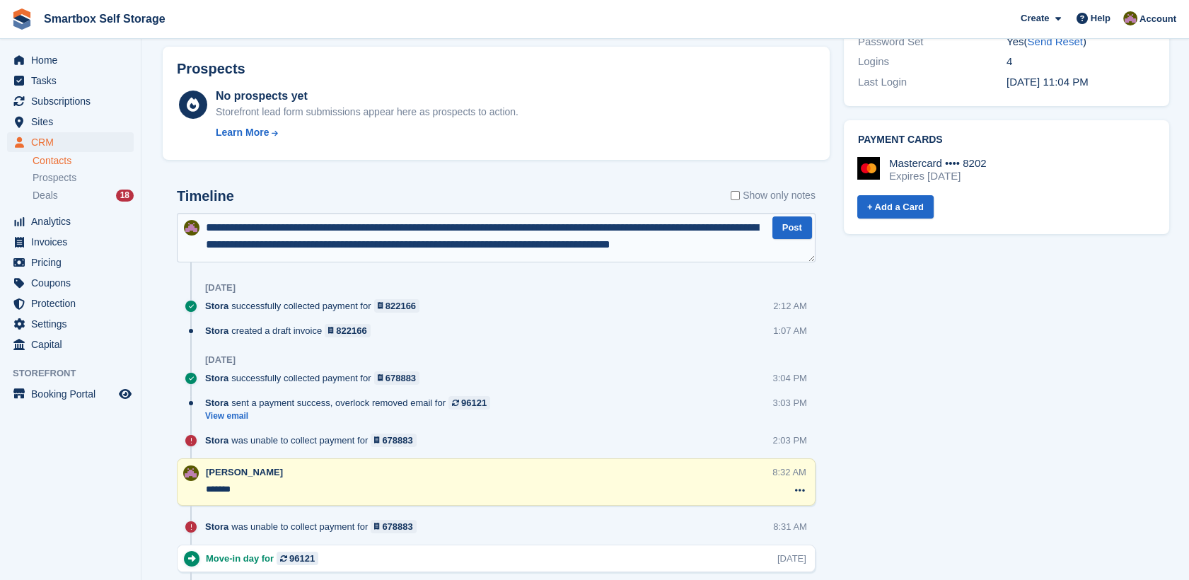
scroll to position [7, 0]
type textarea "**********"
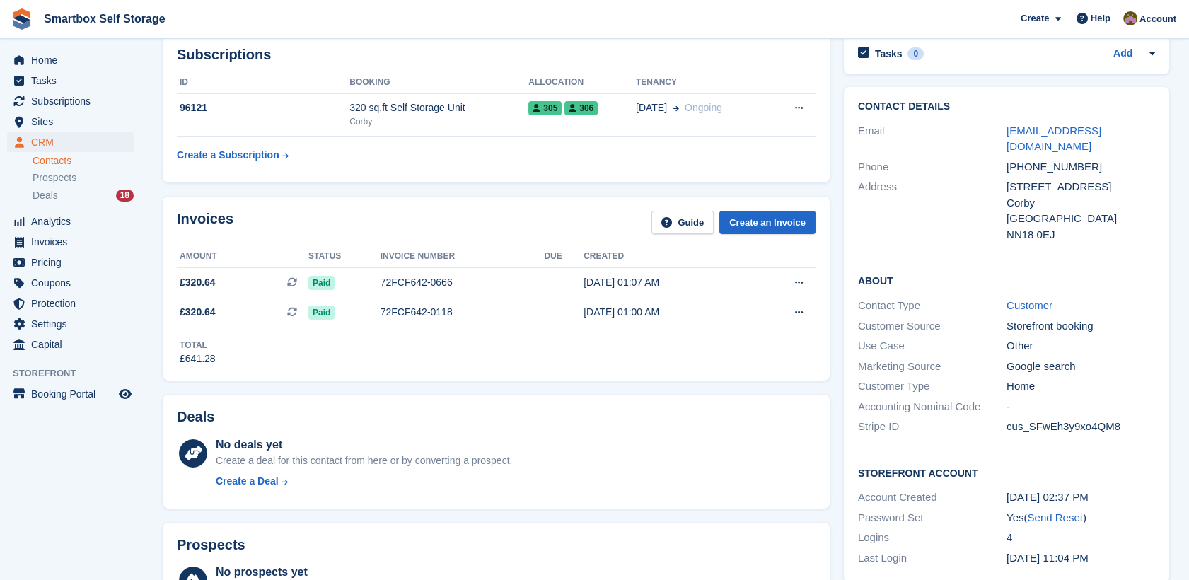
scroll to position [64, 0]
